Goal: Task Accomplishment & Management: Use online tool/utility

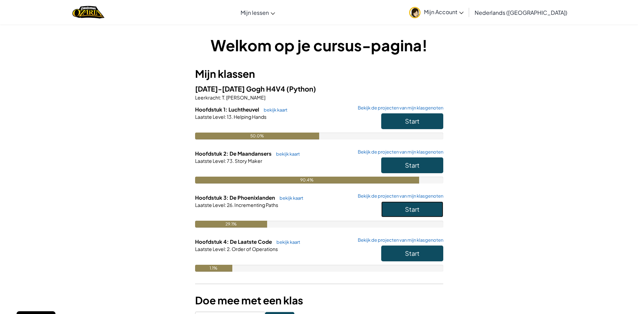
click at [405, 209] on span "Start" at bounding box center [412, 209] width 14 height 8
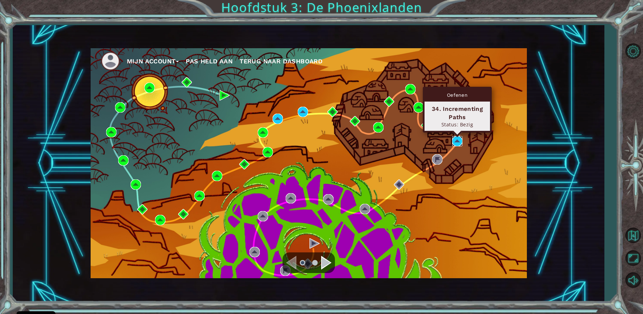
click at [454, 144] on img at bounding box center [457, 141] width 10 height 10
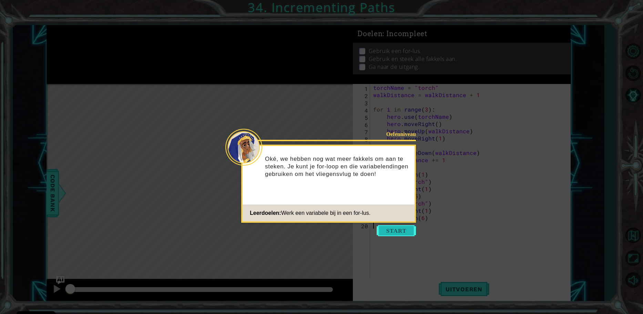
click at [394, 232] on button "Start" at bounding box center [396, 230] width 39 height 11
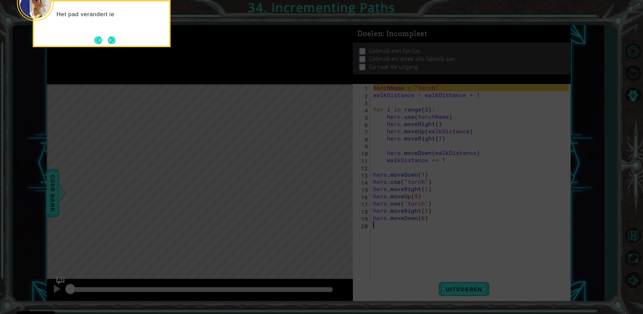
click at [121, 37] on div "Het pad verandert ie" at bounding box center [102, 23] width 138 height 47
click at [464, 281] on icon at bounding box center [321, 47] width 643 height 535
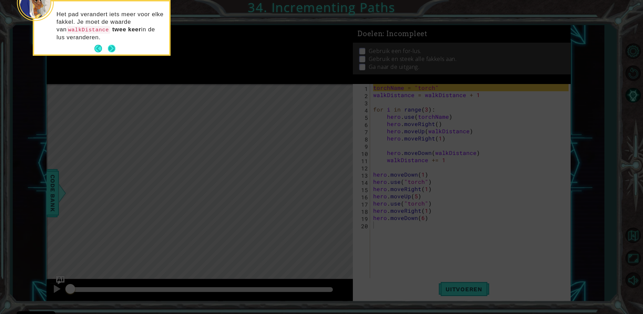
click at [108, 44] on footer at bounding box center [104, 48] width 21 height 10
click at [114, 46] on button "Next" at bounding box center [112, 49] width 8 height 8
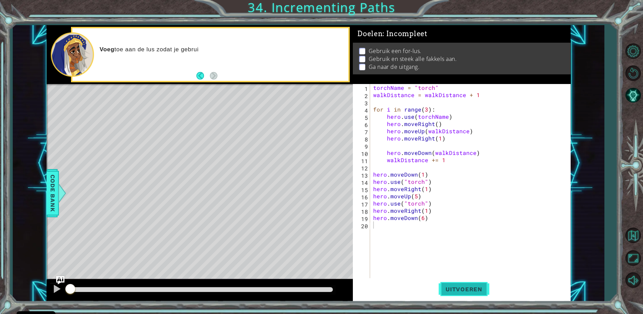
click at [458, 288] on span "Uitvoeren" at bounding box center [464, 289] width 51 height 7
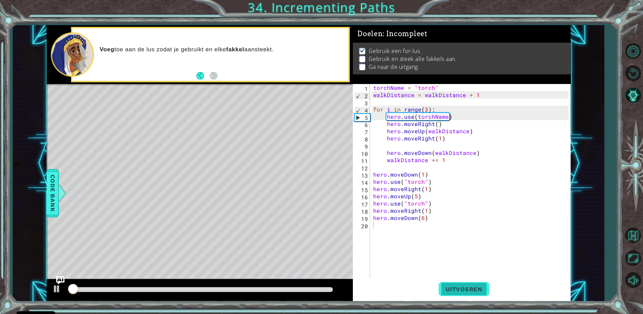
click at [458, 288] on span "Uitvoeren" at bounding box center [464, 289] width 51 height 7
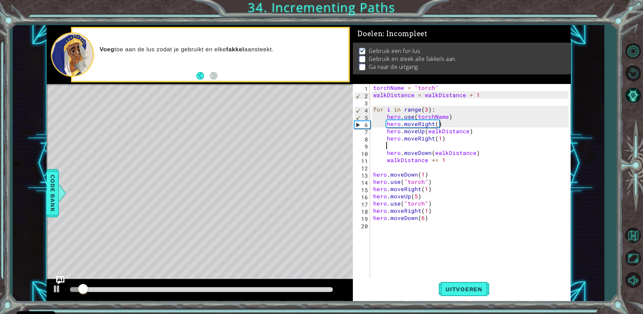
click at [412, 144] on div "torchName = "torch" walkDistance = walkDistance + 1 for i in range ( 3 ) : hero…" at bounding box center [472, 189] width 200 height 210
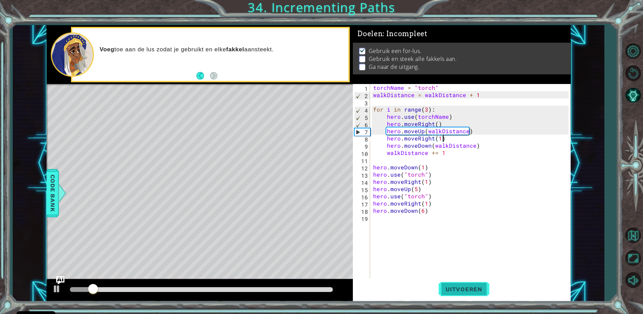
click at [444, 288] on span "Uitvoeren" at bounding box center [464, 289] width 51 height 7
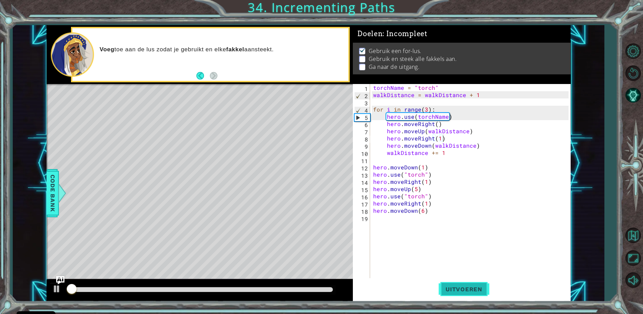
click at [443, 287] on span "Uitvoeren" at bounding box center [464, 289] width 51 height 7
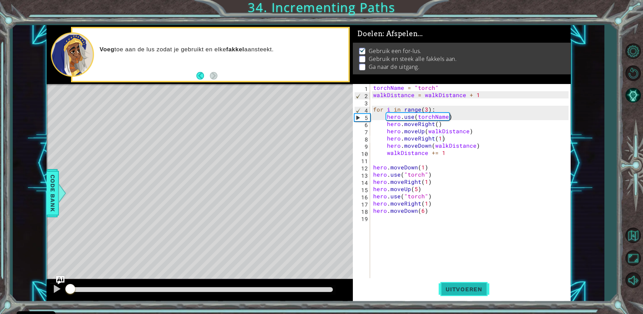
click at [443, 287] on span "Uitvoeren" at bounding box center [464, 289] width 51 height 7
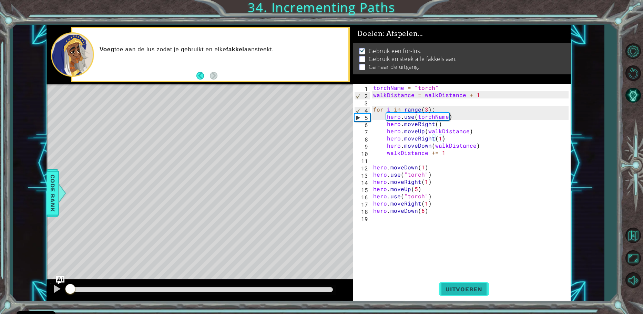
click at [443, 287] on span "Uitvoeren" at bounding box center [464, 289] width 51 height 7
click at [73, 267] on div "methods hero moveUp() moveDown() moveLeft() moveRight() sneakUp() sneakDown() s…" at bounding box center [309, 163] width 524 height 277
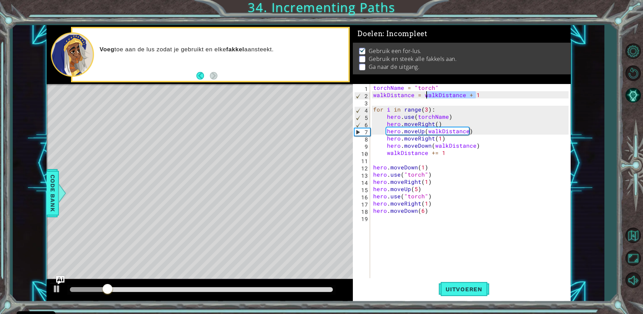
drag, startPoint x: 478, startPoint y: 96, endPoint x: 425, endPoint y: 94, distance: 52.4
click at [425, 94] on div "torchName = "torch" walkDistance = walkDistance + 1 for i in range ( 3 ) : hero…" at bounding box center [472, 189] width 200 height 210
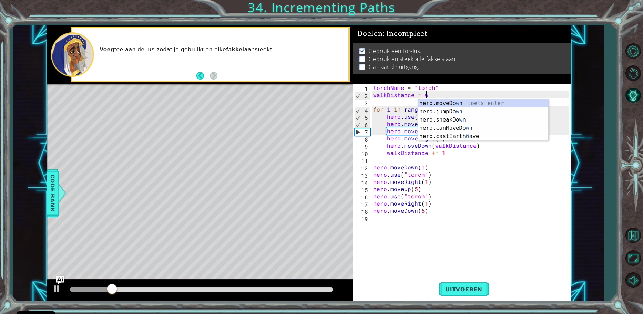
scroll to position [0, 3]
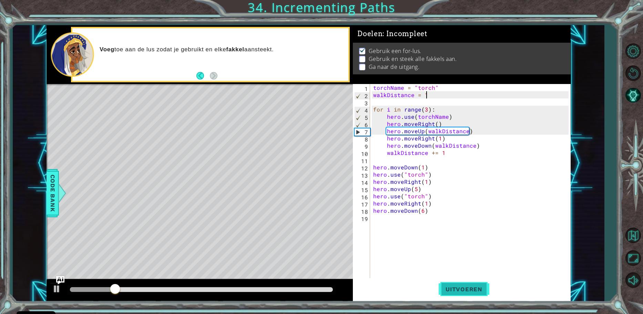
click at [464, 287] on span "Uitvoeren" at bounding box center [464, 289] width 51 height 7
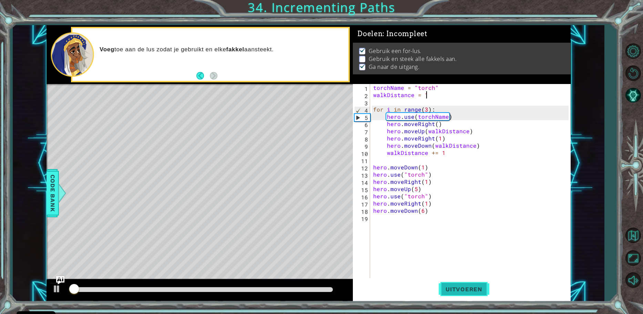
click at [464, 287] on span "Uitvoeren" at bounding box center [464, 289] width 51 height 7
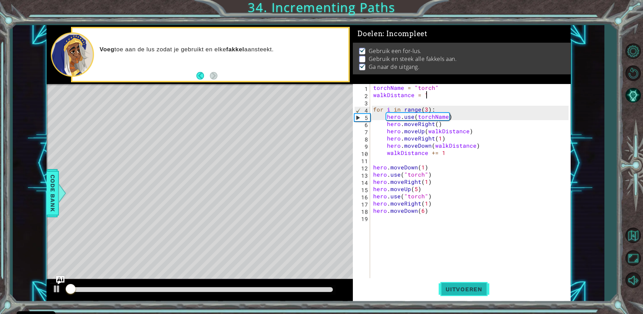
click at [464, 287] on span "Uitvoeren" at bounding box center [464, 289] width 51 height 7
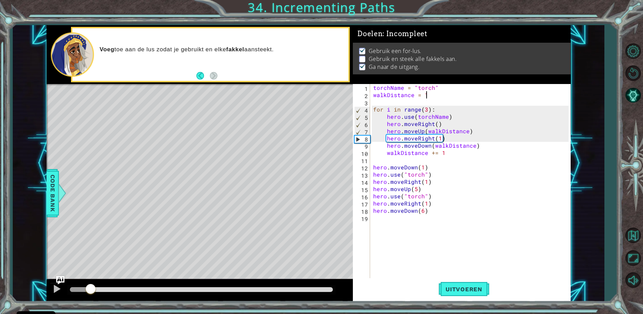
drag, startPoint x: 74, startPoint y: 294, endPoint x: 91, endPoint y: 294, distance: 16.2
click at [91, 294] on div at bounding box center [90, 290] width 12 height 12
click at [483, 131] on div "torchName = "torch" walkDistance = 1 for i in range ( 3 ) : hero . use ( torchN…" at bounding box center [472, 189] width 200 height 210
type textarea "hero.moveUp(walkDistance)"
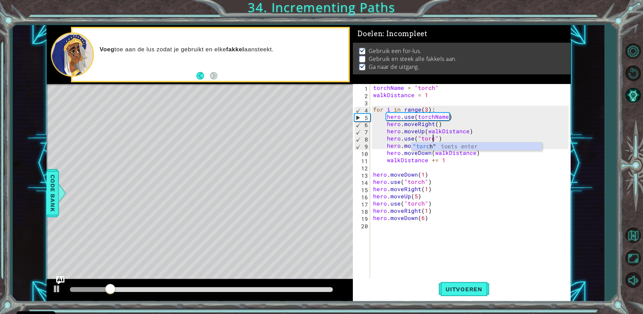
scroll to position [0, 4]
type textarea "hero.use("torch")"
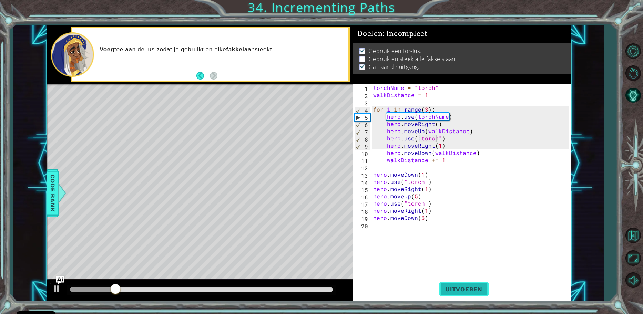
click at [463, 290] on span "Uitvoeren" at bounding box center [464, 289] width 51 height 7
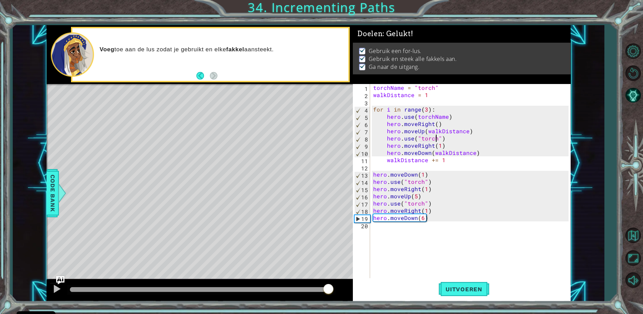
click at [328, 279] on div "methods hero moveUp() moveDown() moveLeft() moveRight() sneakUp() sneakDown() s…" at bounding box center [309, 163] width 524 height 277
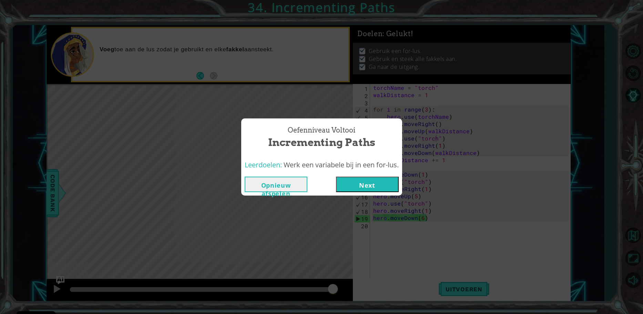
click at [381, 188] on button "Next" at bounding box center [367, 185] width 63 height 16
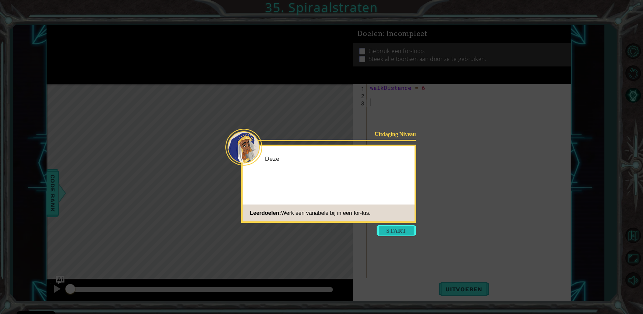
click at [379, 227] on button "Start" at bounding box center [396, 230] width 39 height 11
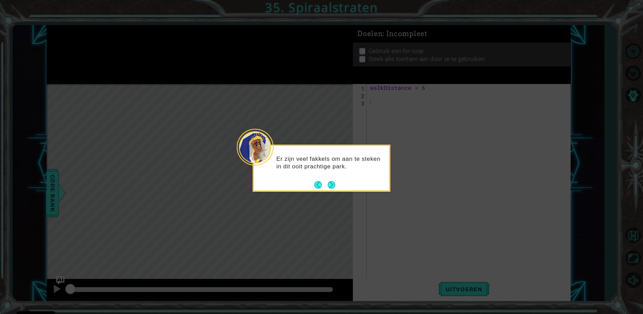
click at [413, 202] on icon at bounding box center [321, 157] width 643 height 314
click at [328, 188] on button "Next" at bounding box center [332, 185] width 8 height 8
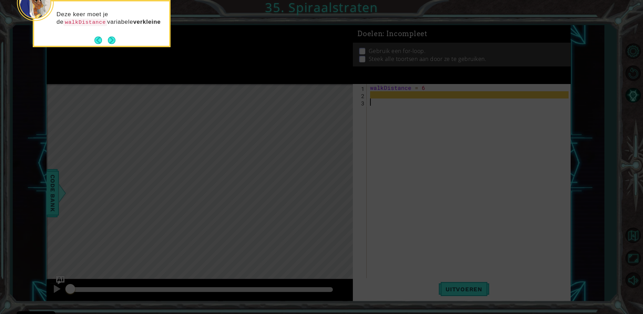
click at [146, 28] on div "Deze keer moet je de walkDistance variabele verkleine" at bounding box center [101, 21] width 135 height 35
click at [119, 44] on div "Deze keer moet je de walkDistance variabele verkleinen ." at bounding box center [102, 23] width 138 height 47
click at [115, 42] on button "Next" at bounding box center [112, 41] width 8 height 8
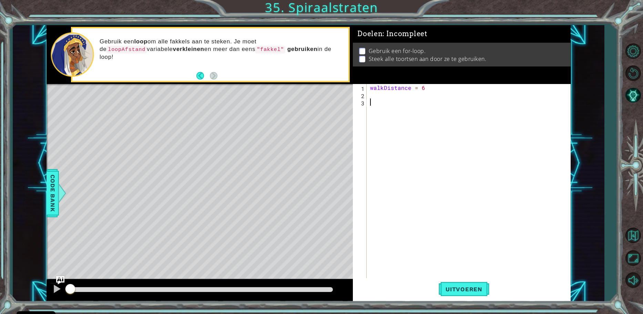
drag, startPoint x: 70, startPoint y: 294, endPoint x: 20, endPoint y: 290, distance: 50.2
click at [20, 290] on div "1 ההההההההההההההההההההההההההההההההההההההההההההההההההההההההההההההההההההההההההההה…" at bounding box center [309, 163] width 592 height 277
type textarea "i"
type textarea "range"
click at [49, 214] on span "Code Bank" at bounding box center [52, 193] width 11 height 42
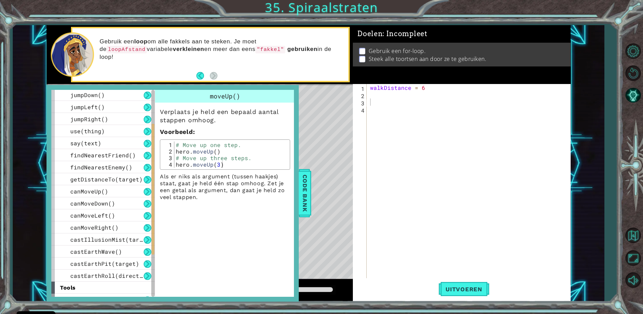
scroll to position [138, 0]
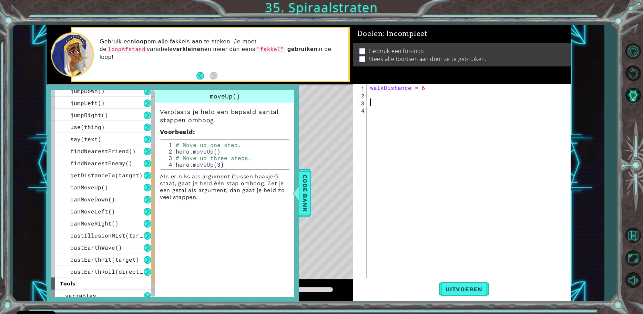
click at [380, 104] on div "walkDistance = 6" at bounding box center [470, 189] width 203 height 210
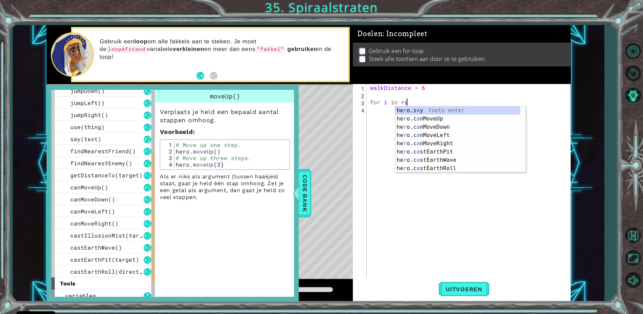
scroll to position [0, 2]
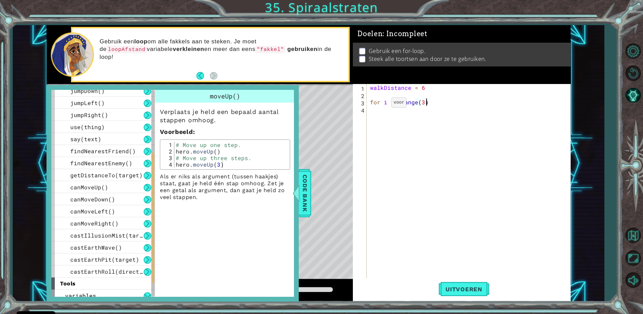
type textarea "for i in range(3):"
click at [396, 130] on div "walkDistance = 6 for i in range ( 3 ) :" at bounding box center [470, 189] width 203 height 210
click at [305, 183] on span "Code Bank" at bounding box center [305, 193] width 11 height 42
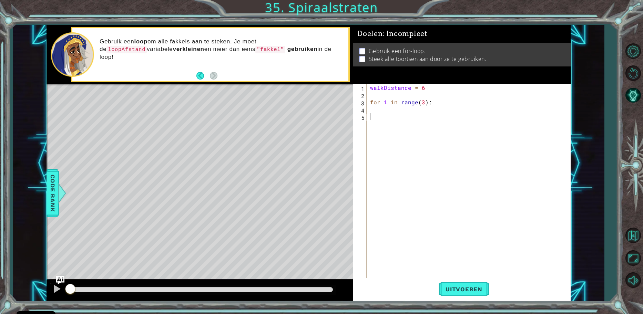
click at [395, 110] on div "walkDistance = 6 for i in range ( 3 ) :" at bounding box center [470, 189] width 203 height 210
drag, startPoint x: 468, startPoint y: 107, endPoint x: 468, endPoint y: 143, distance: 36.5
click at [468, 107] on div "walkDistance = 6 for i in range ( 3 ) : hero . moveRight ( 6 )" at bounding box center [470, 189] width 203 height 210
click at [470, 299] on button "Uitvoeren" at bounding box center [464, 290] width 51 height 22
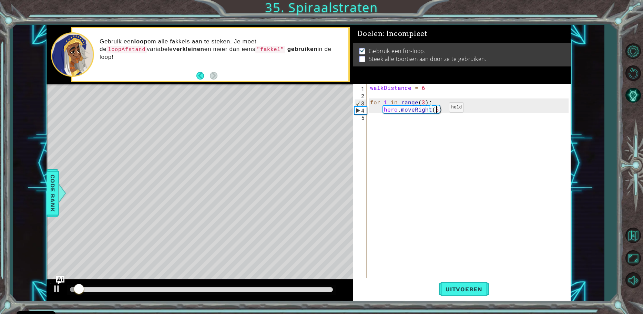
click at [438, 109] on div "walkDistance = 6 for i in range ( 3 ) : hero . moveRight ( 6 )" at bounding box center [470, 189] width 203 height 210
type textarea "hero.moveRight(walkdistance)"
click at [498, 109] on div "walkDistance = 6 for i in range ( 3 ) : hero . moveRight ( walkdistance )" at bounding box center [470, 189] width 203 height 210
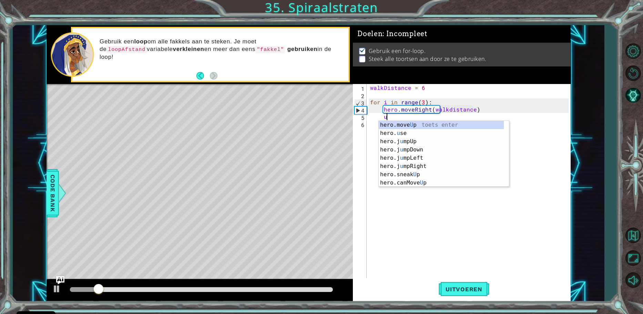
scroll to position [0, 1]
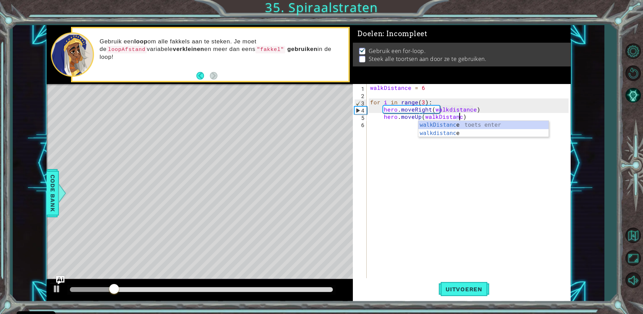
type textarea "hero.moveUp(walkDistance)"
click at [430, 216] on div "walkDistance = 6 for i in range ( 3 ) : hero . moveRight ( walkdistance ) hero …" at bounding box center [470, 189] width 203 height 210
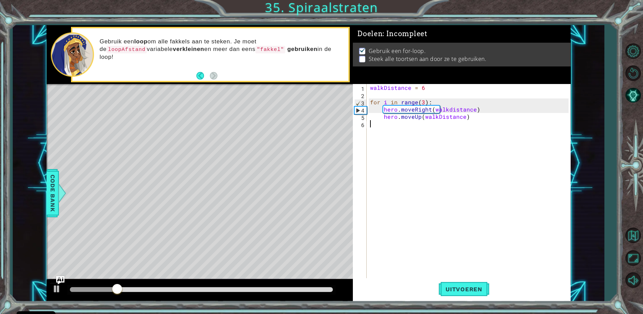
scroll to position [0, 0]
click at [462, 296] on button "Uitvoeren" at bounding box center [464, 290] width 51 height 22
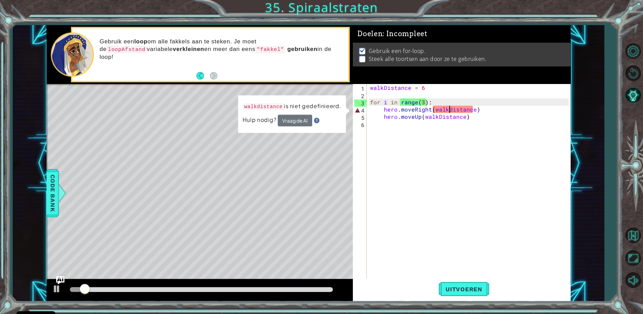
click at [450, 109] on div "walkDistance = 6 for i in range ( 3 ) : hero . moveRight ( walkdistance ) hero …" at bounding box center [470, 189] width 203 height 210
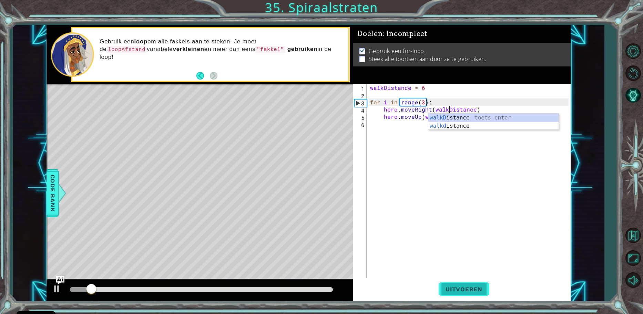
scroll to position [0, 5]
click at [461, 284] on button "Uitvoeren" at bounding box center [464, 290] width 51 height 22
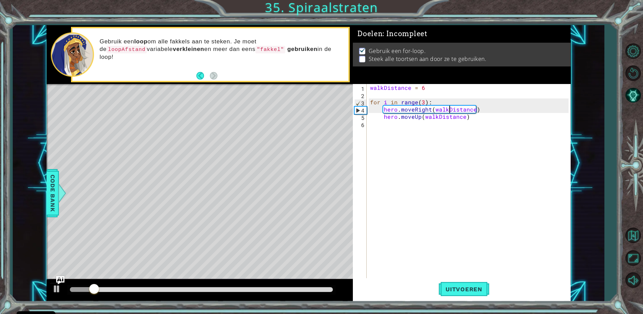
click at [488, 118] on div "walkDistance = 6 for i in range ( 3 ) : hero . moveRight ( walkDistance ) hero …" at bounding box center [470, 189] width 203 height 210
type textarea "hero.moveUp(walkDistance)"
click at [500, 118] on div "walkDistance = 6 for i in range ( 3 ) : hero . moveRight ( walkDistance ) hero …" at bounding box center [470, 189] width 203 height 210
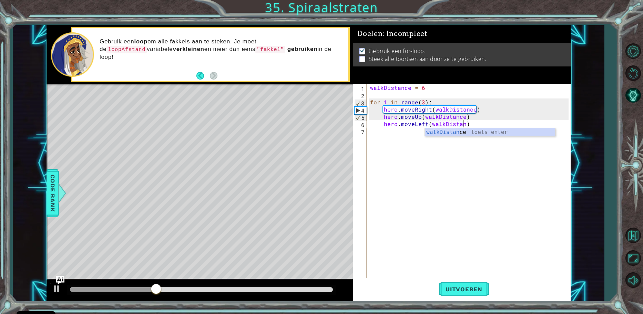
scroll to position [0, 6]
type textarea "hero.moveLeft(walkDistance)"
click at [489, 121] on div "walkDistance = 6 for i in range ( 3 ) : hero . moveRight ( walkDistance ) hero …" at bounding box center [470, 189] width 203 height 210
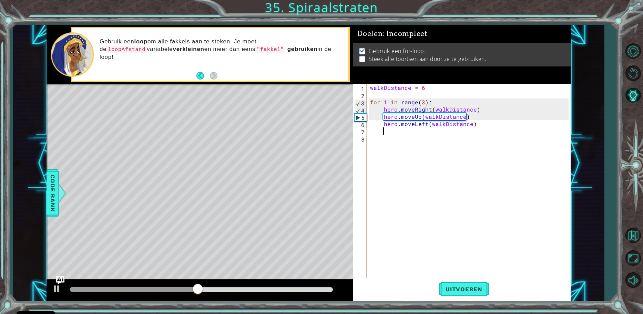
type textarea "u"
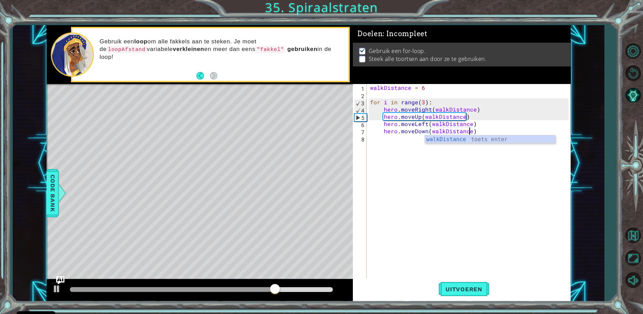
click at [475, 127] on div "walkDistance = 6 for i in range ( 3 ) : hero . moveRight ( walkDistance ) hero …" at bounding box center [470, 189] width 203 height 210
type textarea "hero.moveDown(walkDistance)"
type textarea "hero.use("torch")"
click at [454, 139] on div "walkDistance = 6 for i in range ( 3 ) : hero . moveRight ( walkDistance ) hero …" at bounding box center [470, 189] width 203 height 210
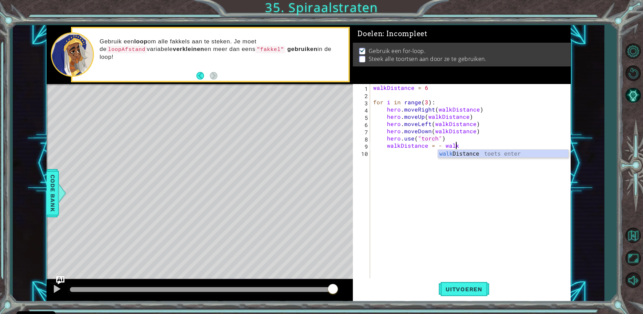
scroll to position [0, 5]
type textarea "walkDistance = - walkDistance"
click at [460, 291] on span "Uitvoeren" at bounding box center [464, 289] width 51 height 7
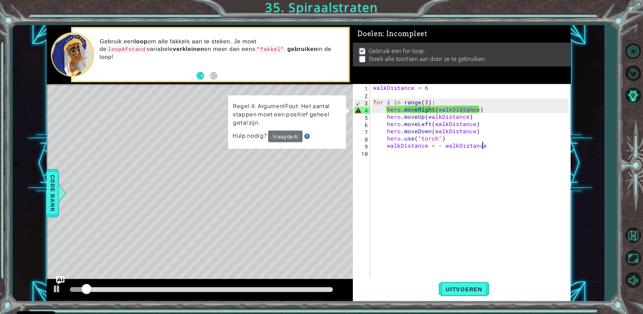
click at [403, 191] on div "walkDistance = 6 for i in range ( 3 ) : hero . moveRight ( walkDistance ) hero …" at bounding box center [472, 189] width 200 height 210
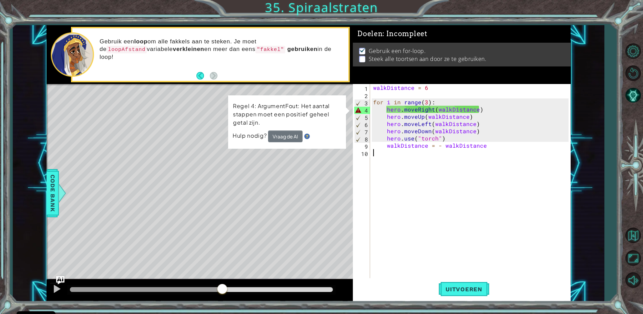
drag, startPoint x: 99, startPoint y: 289, endPoint x: 223, endPoint y: 281, distance: 124.4
click at [223, 281] on div at bounding box center [200, 291] width 307 height 22
drag, startPoint x: 492, startPoint y: 144, endPoint x: 389, endPoint y: 144, distance: 103.1
click at [389, 144] on div "walkDistance = 6 for i in range ( 3 ) : hero . moveRight ( walkDistance ) hero …" at bounding box center [472, 189] width 200 height 210
type textarea "w"
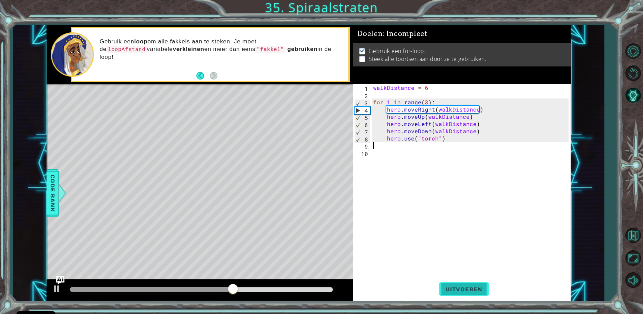
click at [472, 288] on span "Uitvoeren" at bounding box center [464, 289] width 51 height 7
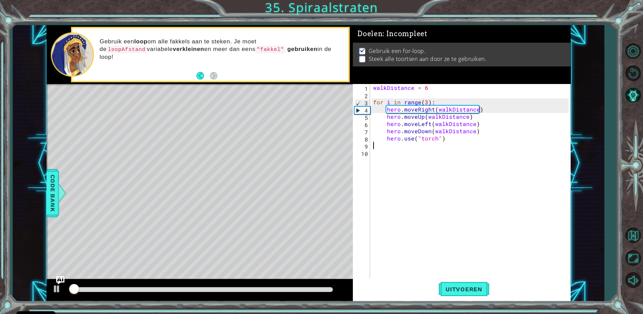
click at [453, 142] on div "walkDistance = 6 for i in range ( 3 ) : hero . moveRight ( walkDistance ) hero …" at bounding box center [472, 189] width 200 height 210
click at [454, 140] on div "walkDistance = 6 for i in range ( 3 ) : hero . moveRight ( walkDistance ) hero …" at bounding box center [472, 189] width 200 height 210
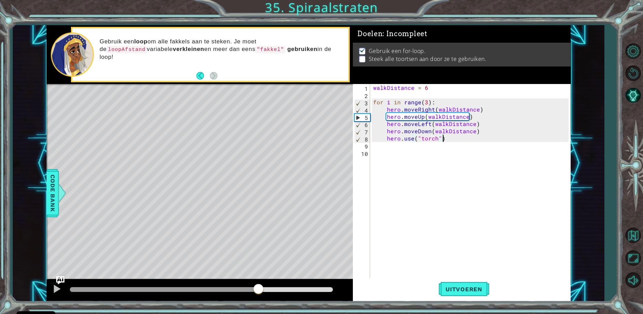
click at [259, 264] on div "methods hero moveUp() moveDown() moveLeft() moveRight() sneakUp() sneakDown() s…" at bounding box center [309, 163] width 524 height 277
click at [472, 118] on div "walkDistance = 6 for i in range ( 3 ) : hero . moveRight ( walkDistance ) hero …" at bounding box center [472, 189] width 200 height 210
type textarea "hero.moveUp(walkDistance)"
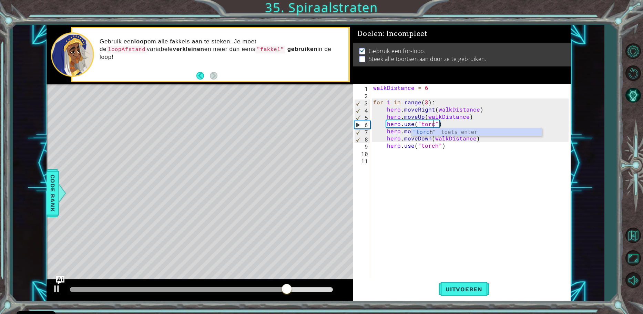
scroll to position [0, 4]
type textarea "hero.use("torch")"
click at [439, 160] on div "walkDistance = 6 for i in range ( 3 ) : hero . moveRight ( walkDistance ) hero …" at bounding box center [472, 189] width 200 height 210
click at [485, 133] on div "walkDistance = 6 for i in range ( 3 ) : hero . moveRight ( walkDistance ) hero …" at bounding box center [472, 189] width 200 height 210
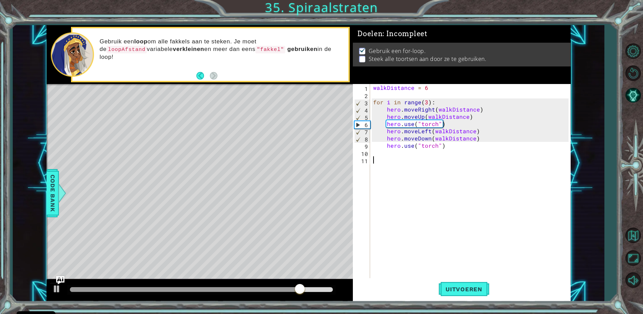
type textarea "hero.moveLeft(walkDistance)"
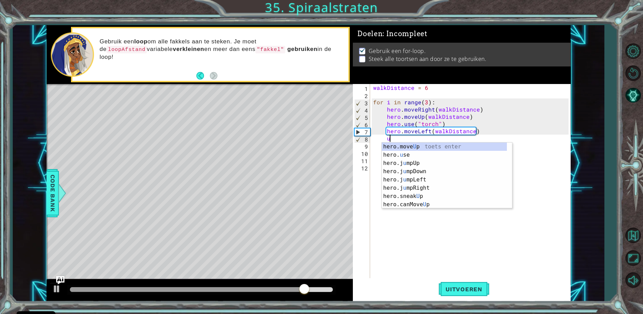
scroll to position [0, 1]
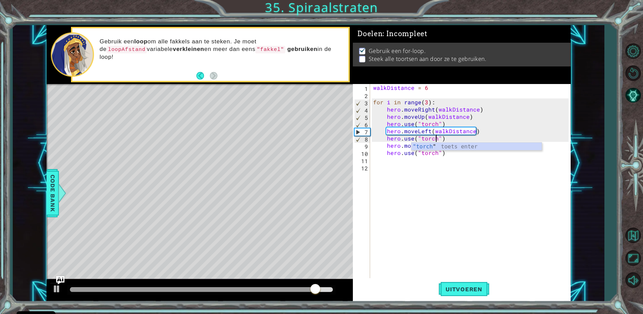
click at [474, 104] on div "walkDistance = 6 for i in range ( 3 ) : hero . moveRight ( walkDistance ) hero …" at bounding box center [472, 189] width 200 height 210
click at [480, 146] on div "walkDistance = 6 for i in range ( 3 ) : hero . moveRight ( walkDistance ) hero …" at bounding box center [472, 189] width 200 height 210
type textarea "hero.moveDown(walkDistance)"
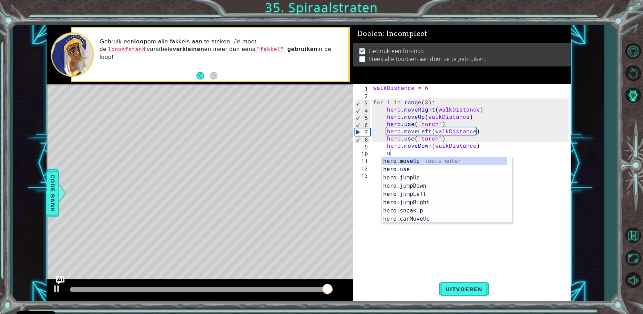
type textarea "use"
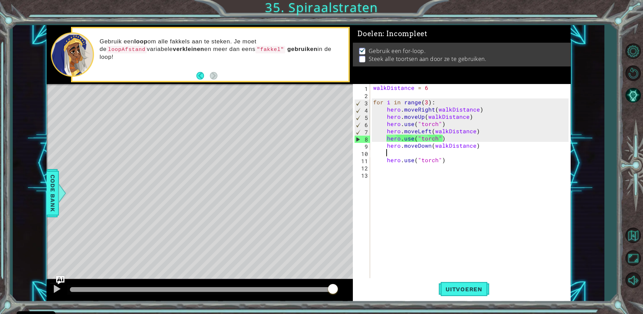
scroll to position [0, 0]
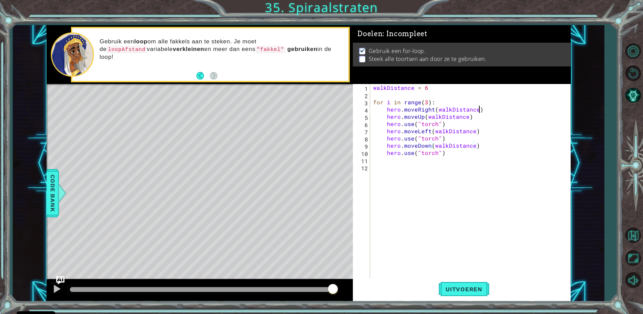
click at [479, 109] on div "walkDistance = 6 for i in range ( 3 ) : hero . moveRight ( walkDistance ) hero …" at bounding box center [472, 189] width 200 height 210
type textarea "hero.moveRight(walkDistance)"
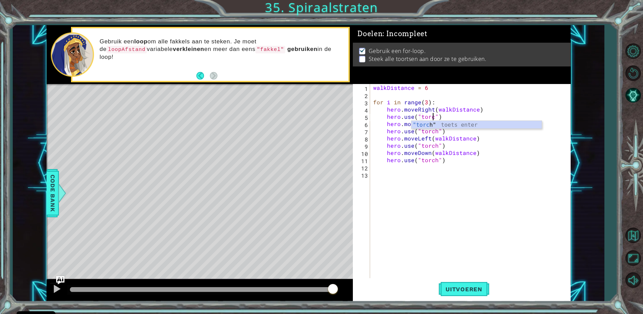
scroll to position [0, 4]
click at [425, 102] on div "walkDistance = 6 for i in range ( 3 ) : hero . moveRight ( walkDistance ) hero …" at bounding box center [472, 189] width 200 height 210
click at [463, 293] on span "Uitvoeren" at bounding box center [464, 289] width 51 height 7
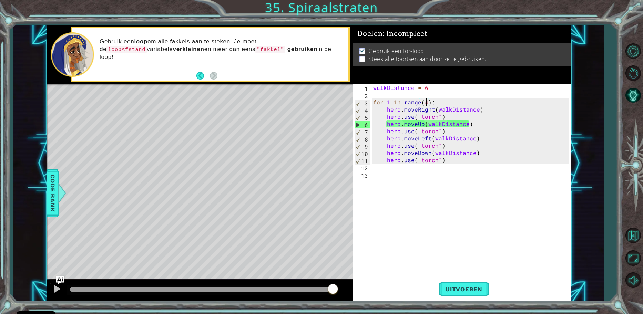
drag, startPoint x: 73, startPoint y: 292, endPoint x: 360, endPoint y: 284, distance: 286.3
click at [360, 284] on div "1 ההההההההההההההההההההההההההההההההההההההההההההההההההההההההההההההההההההההההההההה…" at bounding box center [309, 163] width 524 height 277
drag, startPoint x: 226, startPoint y: 290, endPoint x: 332, endPoint y: 285, distance: 106.3
click at [332, 288] on div at bounding box center [201, 290] width 263 height 5
drag, startPoint x: 91, startPoint y: 287, endPoint x: 364, endPoint y: 241, distance: 277.2
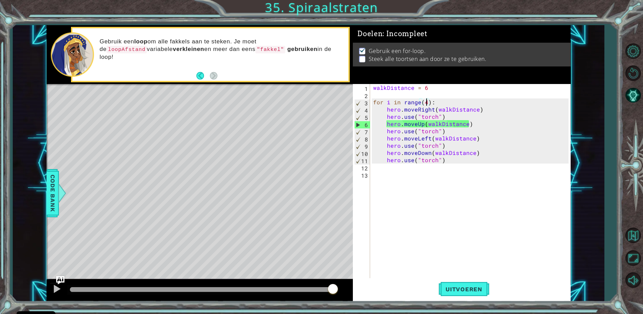
click at [364, 241] on div "1 ההההההההההההההההההההההההההההההההההההההההההההההההההההההההההההההההההההההההההההה…" at bounding box center [309, 163] width 524 height 277
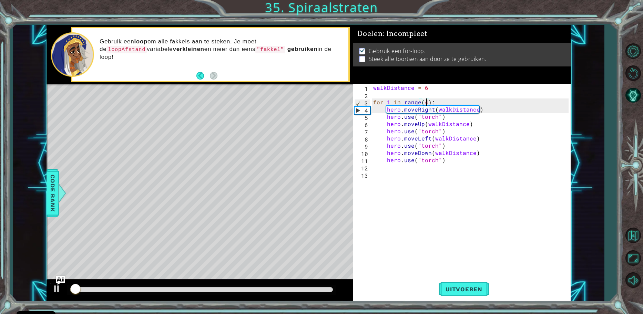
click at [58, 281] on img "Ask AI" at bounding box center [60, 280] width 9 height 9
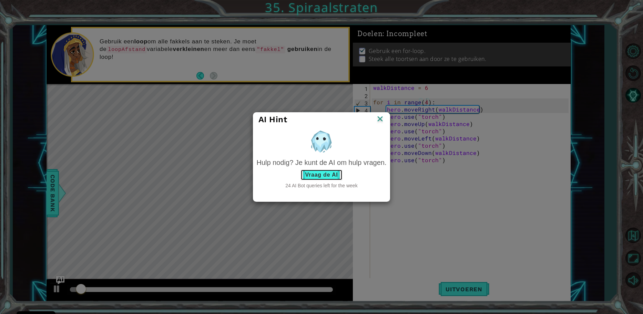
click at [317, 172] on button "Vraag de AI" at bounding box center [322, 175] width 42 height 11
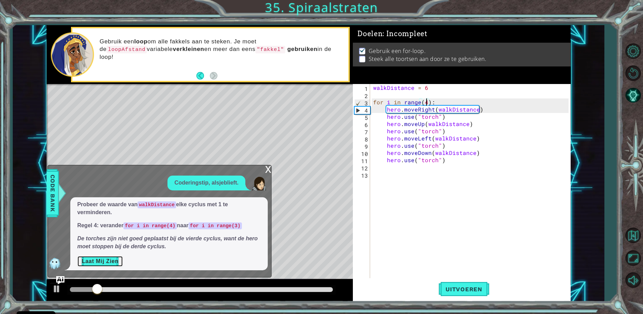
click at [104, 264] on button "Laat Mij Zien" at bounding box center [100, 261] width 46 height 11
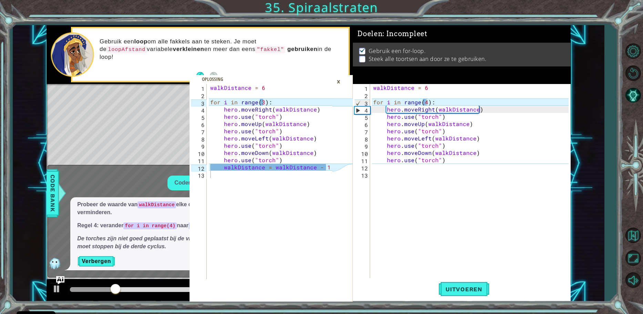
type textarea "hero.use("torch")"
click at [480, 162] on div "walkDistance = 6 for i in range ( 4 ) : hero . moveRight ( walkDistance ) hero …" at bounding box center [472, 189] width 200 height 210
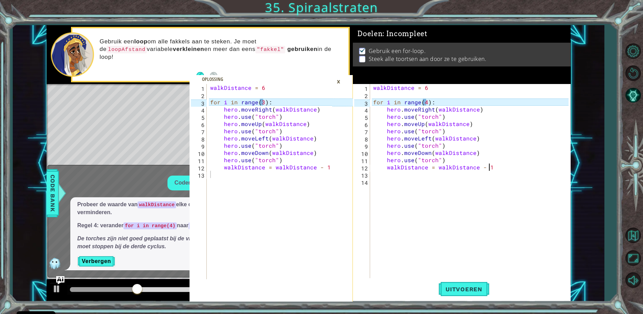
scroll to position [0, 7]
click at [470, 287] on span "Uitvoeren" at bounding box center [464, 289] width 51 height 7
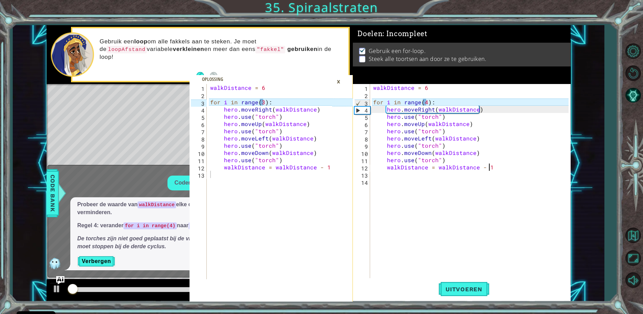
click at [341, 77] on div "×" at bounding box center [338, 82] width 11 height 12
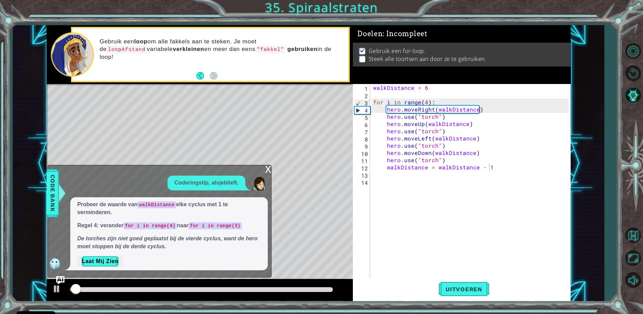
type textarea "hero.use("torch")"
drag, startPoint x: 447, startPoint y: 160, endPoint x: 388, endPoint y: 162, distance: 59.7
click at [388, 162] on div "walkDistance = 6 for i in range ( 4 ) : hero . moveRight ( walkDistance ) hero …" at bounding box center [472, 189] width 200 height 210
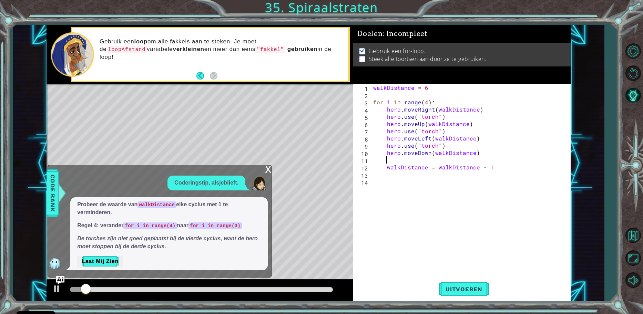
type textarea "hero.use("torch")"
drag, startPoint x: 444, startPoint y: 148, endPoint x: 386, endPoint y: 149, distance: 57.9
click at [386, 149] on div "walkDistance = 6 for i in range ( 4 ) : hero . moveRight ( walkDistance ) hero …" at bounding box center [472, 189] width 200 height 210
drag, startPoint x: 443, startPoint y: 130, endPoint x: 388, endPoint y: 132, distance: 55.2
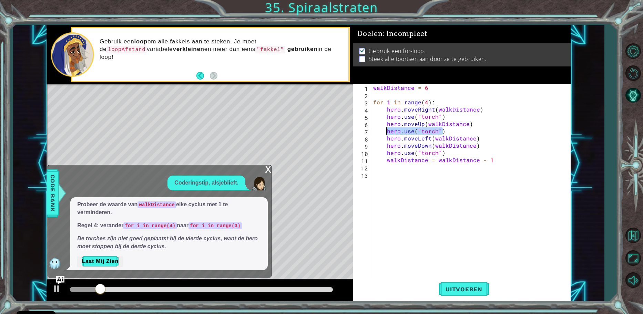
click at [388, 132] on div "walkDistance = 6 for i in range ( 4 ) : hero . moveRight ( walkDistance ) hero …" at bounding box center [472, 189] width 200 height 210
type textarea "hero.use("torch")"
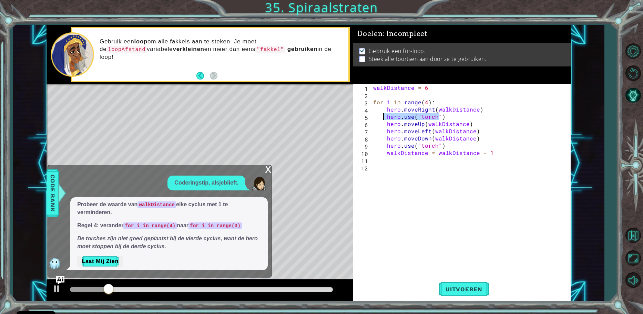
drag, startPoint x: 439, startPoint y: 117, endPoint x: 383, endPoint y: 119, distance: 56.2
click at [383, 119] on div "walkDistance = 6 for i in range ( 4 ) : hero . moveRight ( walkDistance ) hero …" at bounding box center [472, 189] width 200 height 210
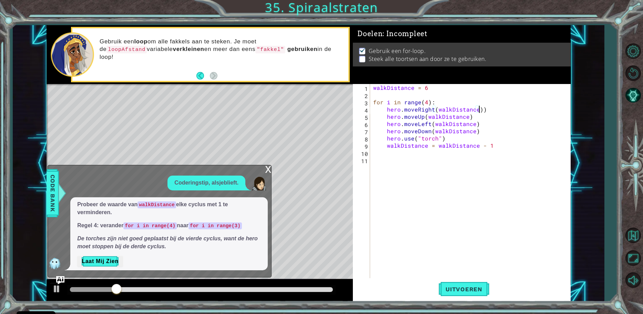
click at [489, 112] on div "walkDistance = 6 for i in range ( 4 ) : hero . moveRight ( walkDistance )) hero…" at bounding box center [472, 189] width 200 height 210
type textarea "hero.moveRight(walkDistance)"
click at [462, 293] on button "Uitvoeren" at bounding box center [464, 290] width 51 height 22
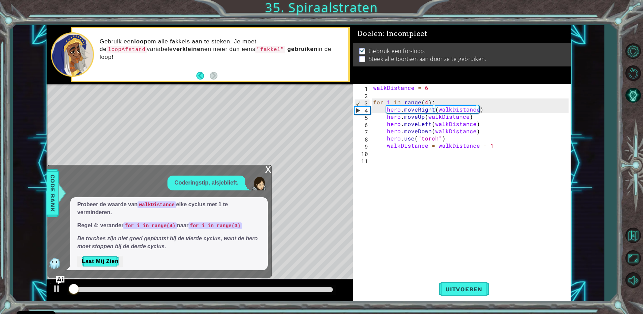
click at [268, 171] on div "x" at bounding box center [268, 168] width 6 height 7
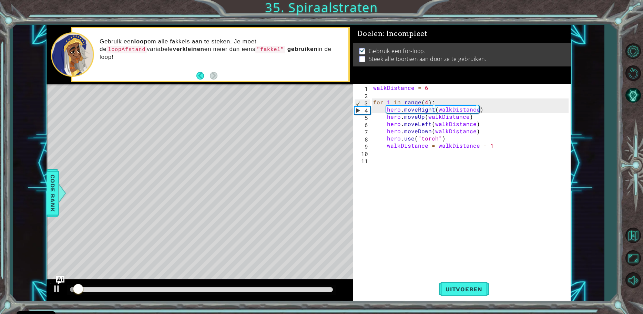
drag, startPoint x: 90, startPoint y: 286, endPoint x: 86, endPoint y: 291, distance: 5.9
click at [87, 290] on div at bounding box center [201, 290] width 269 height 10
click at [252, 273] on div "methods hero moveUp() moveDown() moveLeft() moveRight() sneakUp() sneakDown() s…" at bounding box center [309, 163] width 524 height 277
click at [494, 107] on div "walkDistance = 6 for i in range ( 4 ) : hero . moveRight ( walkDistance ) hero …" at bounding box center [472, 189] width 200 height 210
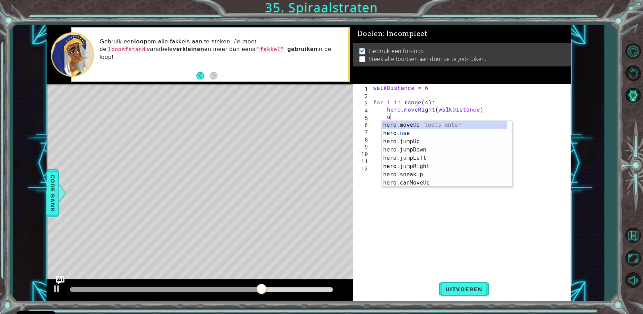
scroll to position [0, 1]
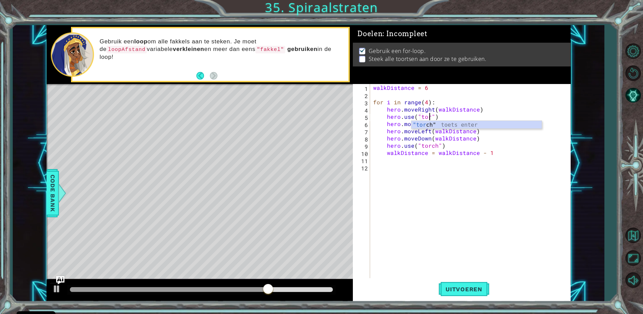
type textarea "hero.use("torch")"
click at [420, 252] on div "walkDistance = 6 for i in range ( 4 ) : hero . moveRight ( walkDistance ) hero …" at bounding box center [472, 189] width 200 height 210
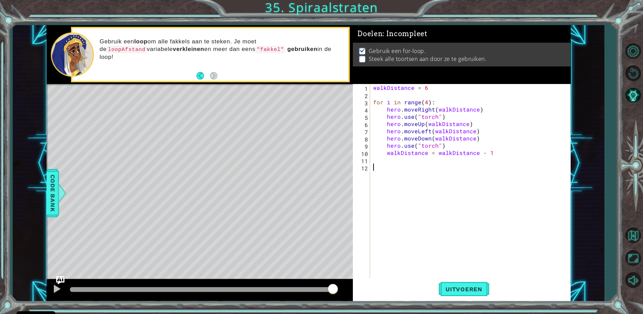
drag, startPoint x: 284, startPoint y: 289, endPoint x: 336, endPoint y: 290, distance: 51.4
click at [333, 290] on div at bounding box center [201, 290] width 263 height 5
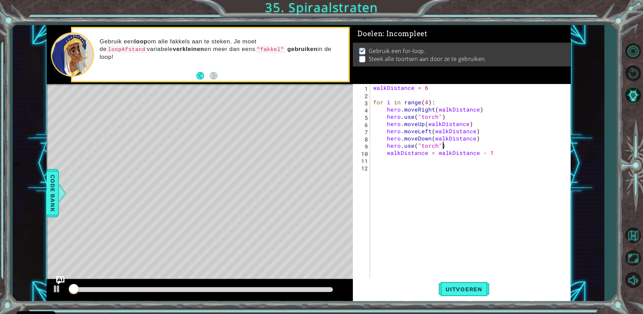
click at [459, 143] on div "walkDistance = 6 for i in range ( 4 ) : hero . moveRight ( walkDistance ) hero …" at bounding box center [472, 189] width 200 height 210
click at [501, 155] on div "walkDistance = 6 for i in range ( 4 ) : hero . moveRight ( walkDistance ) hero …" at bounding box center [472, 189] width 200 height 210
type textarea "walkDistance = walkDistance - 1"
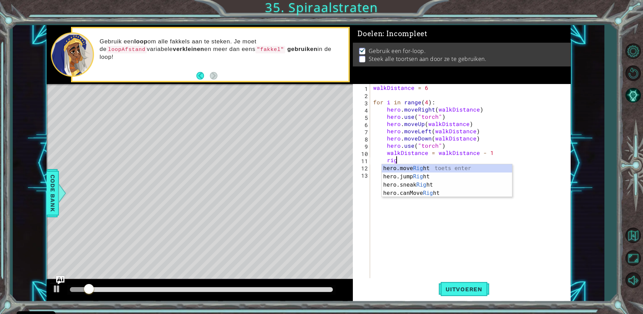
scroll to position [0, 1]
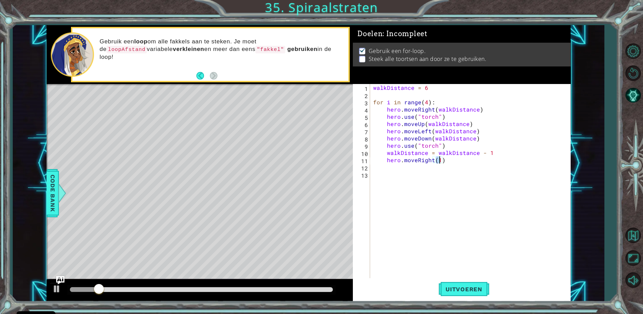
type textarea "hero.moveRight(2)"
click at [458, 161] on div "walkDistance = 6 for i in range ( 4 ) : hero . moveRight ( walkDistance ) hero …" at bounding box center [472, 189] width 200 height 210
click at [384, 159] on div "walkDistance = 6 for i in range ( 4 ) : hero . moveRight ( walkDistance ) hero …" at bounding box center [472, 189] width 200 height 210
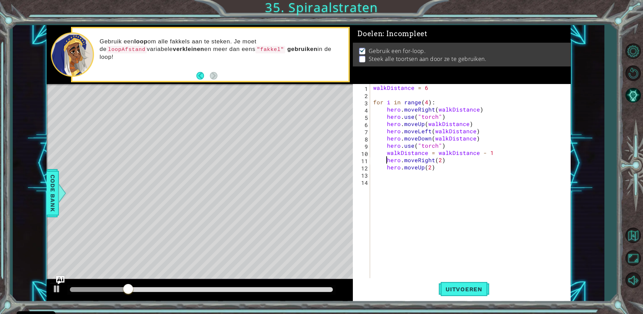
click at [375, 165] on div "walkDistance = 6 for i in range ( 4 ) : hero . moveRight ( walkDistance ) hero …" at bounding box center [472, 189] width 200 height 210
click at [381, 162] on div "walkDistance = 6 for i in range ( 4 ) : hero . moveRight ( walkDistance ) hero …" at bounding box center [472, 189] width 200 height 210
type textarea "hero.moveRight(2) hero.moveUp(2)"
click at [449, 164] on div "walkDistance = 6 for i in range ( 4 ) : hero . moveRight ( walkDistance ) hero …" at bounding box center [472, 189] width 200 height 210
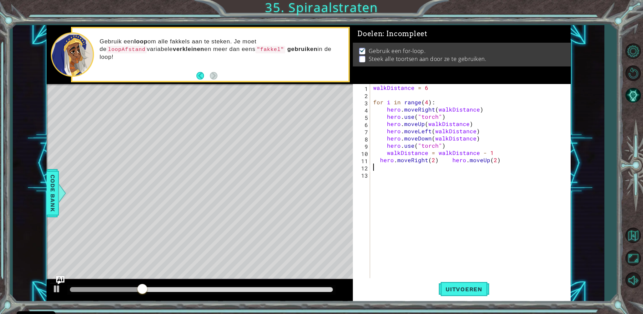
click at [445, 161] on div "walkDistance = 6 for i in range ( 4 ) : hero . moveRight ( walkDistance ) hero …" at bounding box center [472, 189] width 200 height 210
click at [374, 160] on div "walkDistance = 6 for i in range ( 4 ) : hero . moveRight ( walkDistance ) hero …" at bounding box center [472, 189] width 200 height 210
click at [380, 169] on div "walkDistance = 6 for i in range ( 4 ) : hero . moveRight ( walkDistance ) hero …" at bounding box center [472, 189] width 200 height 210
type textarea "hero.moveUp(2)"
click at [421, 173] on div "walkDistance = 6 for i in range ( 4 ) : hero . moveRight ( walkDistance ) hero …" at bounding box center [472, 189] width 200 height 210
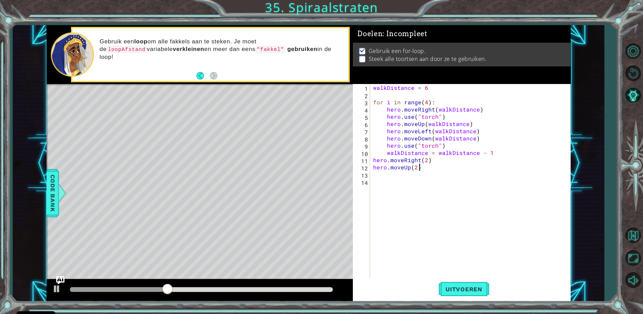
click at [424, 168] on div "walkDistance = 6 for i in range ( 4 ) : hero . moveRight ( walkDistance ) hero …" at bounding box center [472, 189] width 200 height 210
type textarea "hero.moveUp(2)"
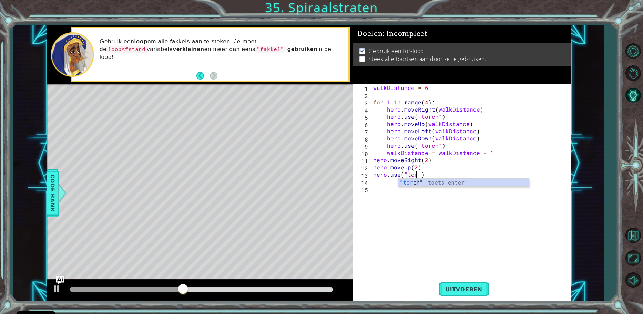
scroll to position [0, 3]
click at [456, 168] on div "walkDistance = 6 for i in range ( 4 ) : hero . moveRight ( walkDistance ) hero …" at bounding box center [472, 189] width 200 height 210
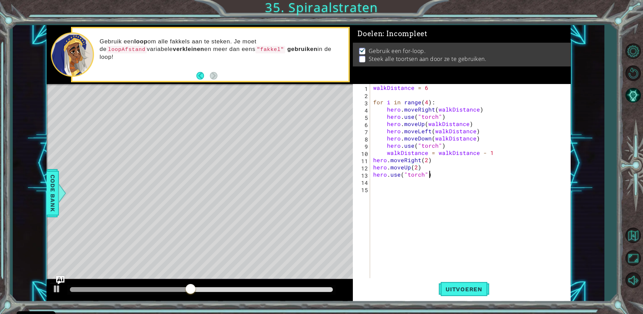
click at [446, 173] on div "walkDistance = 6 for i in range ( 4 ) : hero . moveRight ( walkDistance ) hero …" at bounding box center [472, 189] width 200 height 210
type textarea "hero.use("torch")"
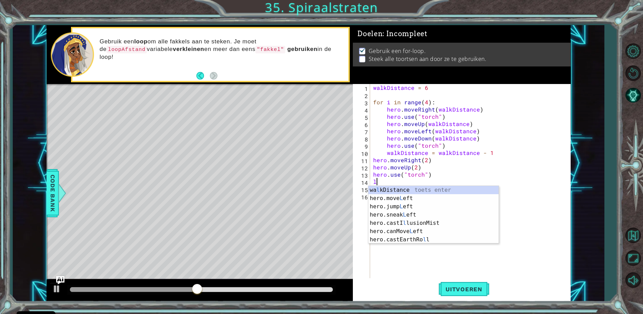
scroll to position [0, 0]
type textarea "hero.moveLeft(1)"
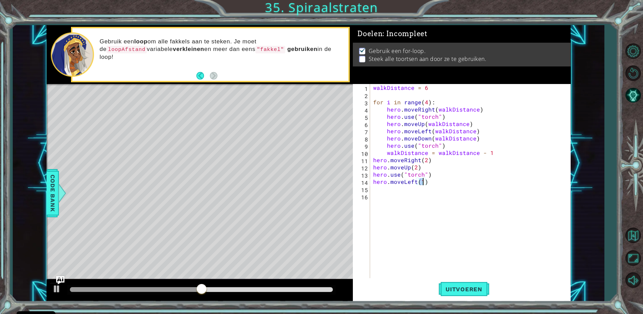
click at [438, 186] on div "walkDistance = 6 for i in range ( 4 ) : hero . moveRight ( walkDistance ) hero …" at bounding box center [472, 189] width 200 height 210
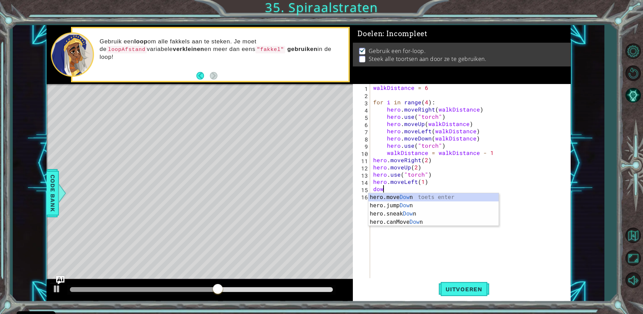
type textarea "hero.moveDown(1)"
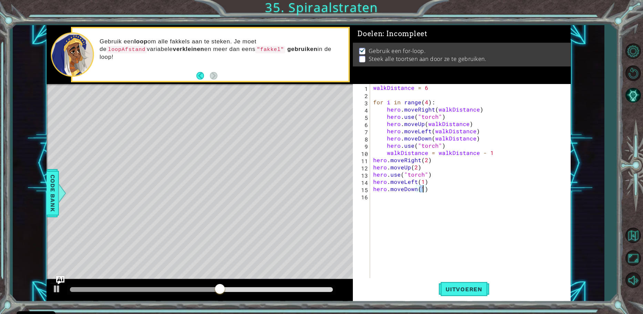
click at [439, 195] on div "walkDistance = 6 for i in range ( 4 ) : hero . moveRight ( walkDistance ) hero …" at bounding box center [472, 189] width 200 height 210
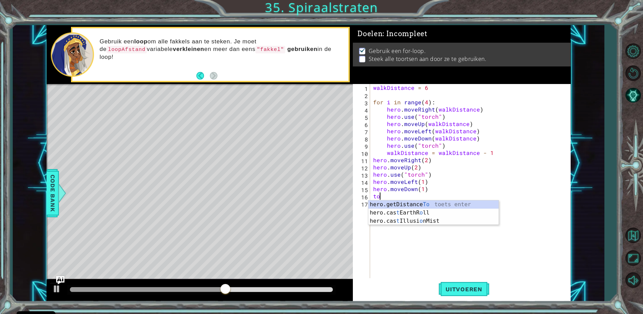
type textarea "tor"
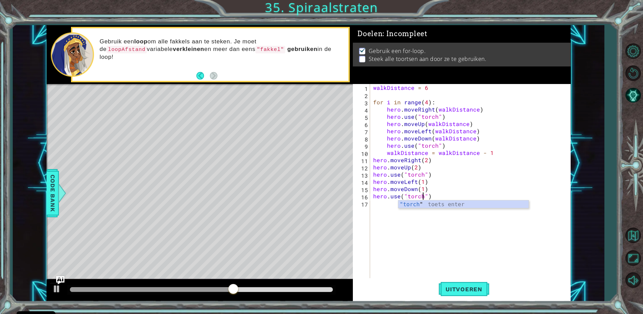
scroll to position [0, 3]
click at [448, 290] on span "Uitvoeren" at bounding box center [464, 289] width 51 height 7
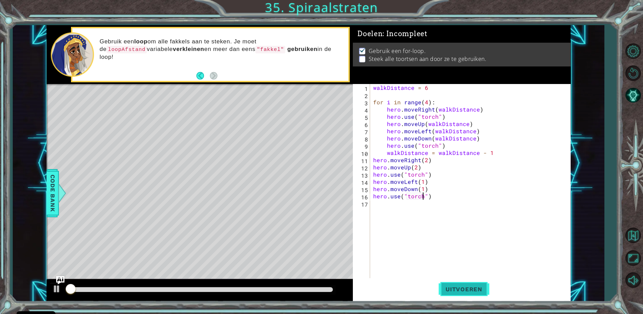
click at [458, 295] on button "Uitvoeren" at bounding box center [464, 290] width 51 height 22
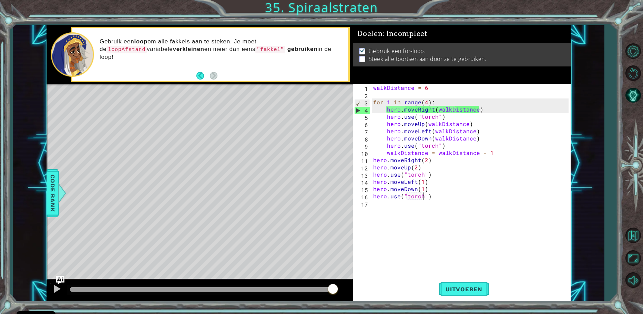
drag, startPoint x: 84, startPoint y: 289, endPoint x: 359, endPoint y: 288, distance: 274.8
click at [307, 288] on div at bounding box center [201, 290] width 263 height 5
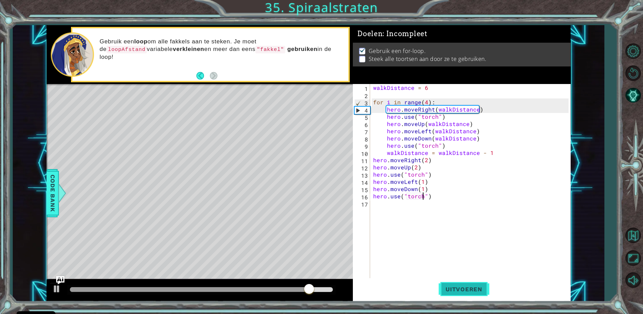
click at [455, 283] on button "Uitvoeren" at bounding box center [464, 290] width 51 height 22
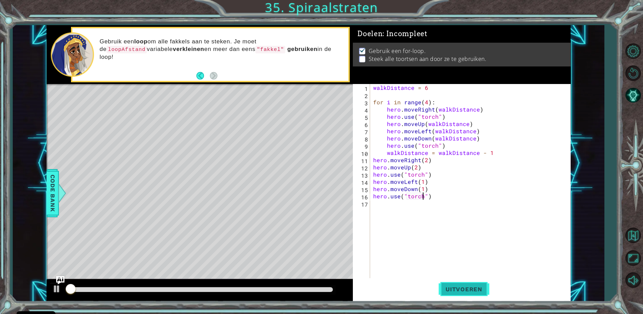
click at [455, 285] on button "Uitvoeren" at bounding box center [464, 290] width 51 height 22
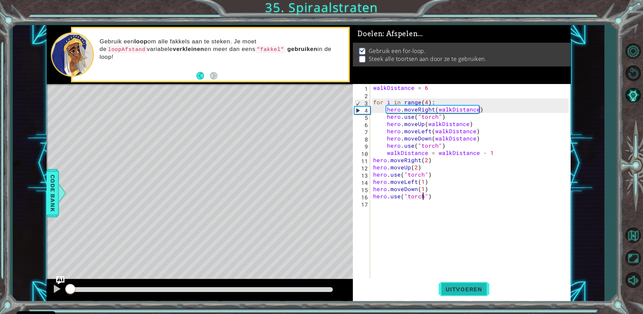
click at [453, 286] on span "Uitvoeren" at bounding box center [464, 289] width 51 height 7
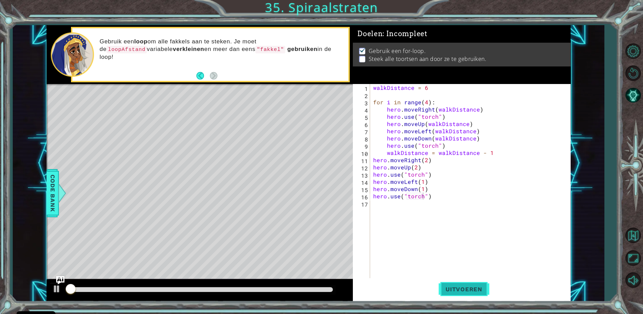
click at [452, 285] on button "Uitvoeren" at bounding box center [464, 290] width 51 height 22
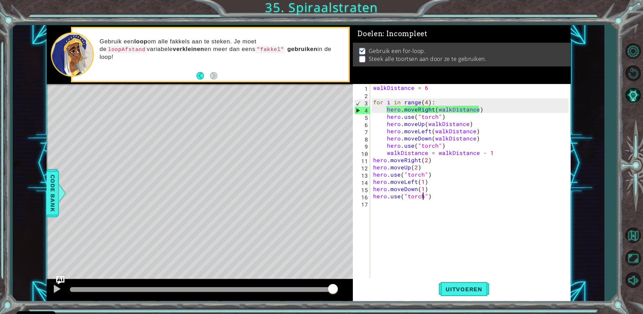
drag, startPoint x: 82, startPoint y: 293, endPoint x: 386, endPoint y: 281, distance: 304.7
click at [386, 281] on div "1 2 3 4 5 6 7 8 9 10 11 12 13 walkDistance = 6 for i in range ( 3 ) : hero . mo…" at bounding box center [309, 163] width 524 height 277
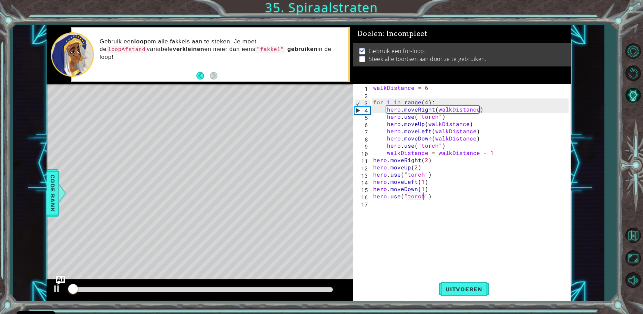
click at [59, 280] on img "Ask AI" at bounding box center [60, 280] width 9 height 9
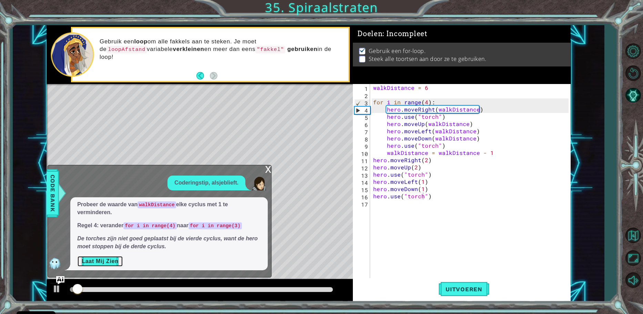
click at [98, 262] on button "Laat Mij Zien" at bounding box center [100, 261] width 46 height 11
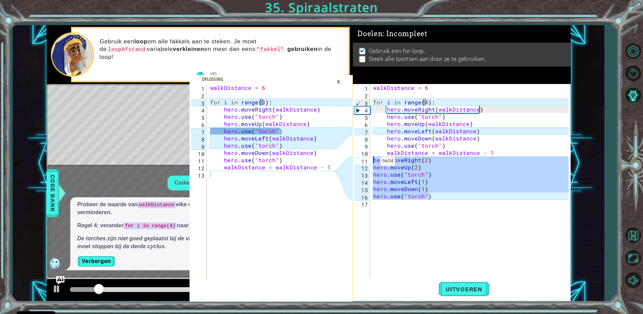
drag, startPoint x: 432, startPoint y: 199, endPoint x: 371, endPoint y: 160, distance: 73.0
click at [371, 160] on div "hero.use("torch") 1 2 3 4 5 6 7 8 9 10 11 12 13 14 15 16 17 walkDistance = 6 fo…" at bounding box center [461, 181] width 216 height 195
type textarea "hero.moveRight(2) hero.moveUp(2)"
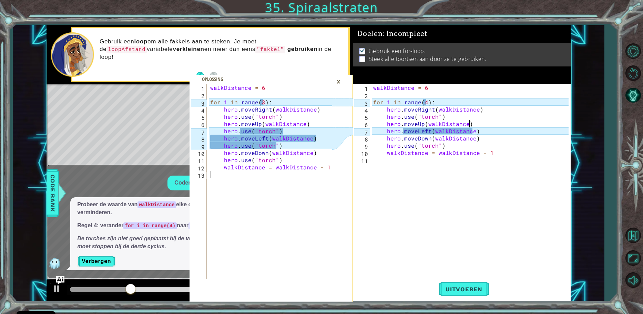
click at [483, 124] on div "walkDistance = 6 for i in range ( 4 ) : hero . moveRight ( walkDistance ) hero …" at bounding box center [472, 189] width 200 height 210
type textarea "hero.moveUp(walkDistance)"
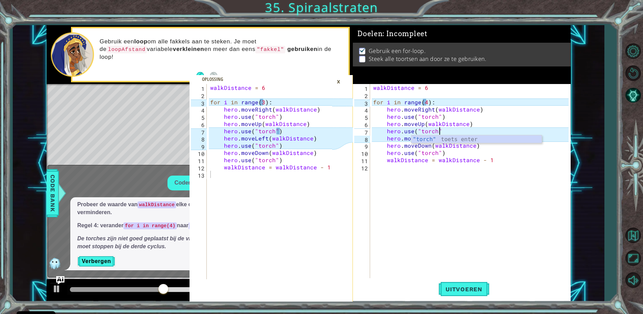
scroll to position [0, 4]
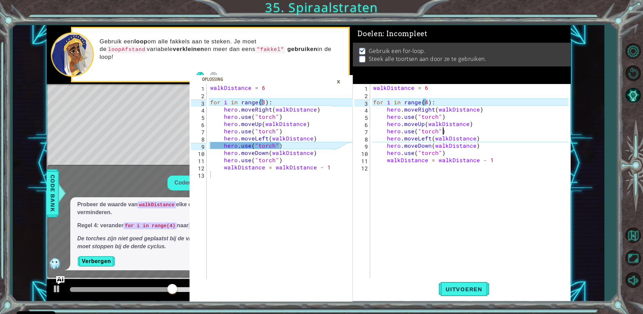
click at [479, 140] on div "walkDistance = 6 for i in range ( 4 ) : hero . moveRight ( walkDistance ) hero …" at bounding box center [472, 189] width 200 height 210
type textarea "hero.moveLeft(walkDistance)"
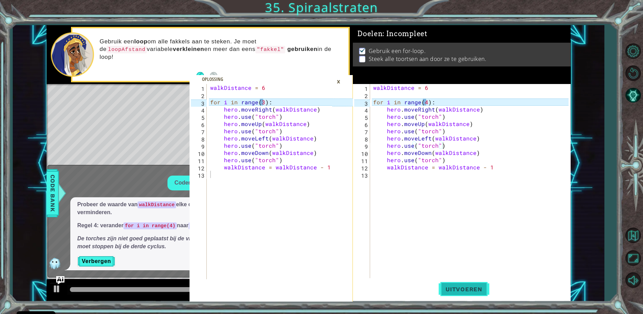
click at [467, 291] on span "Uitvoeren" at bounding box center [464, 289] width 51 height 7
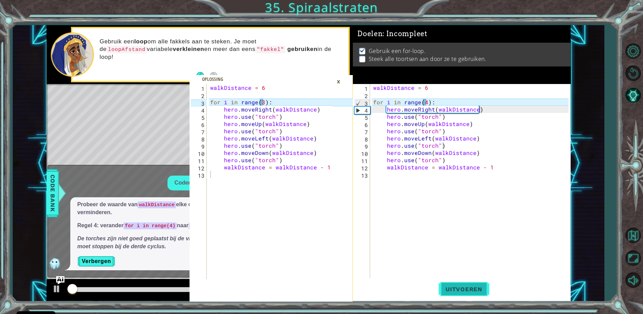
click at [466, 289] on span "Uitvoeren" at bounding box center [464, 289] width 51 height 7
click at [424, 100] on div "walkDistance = 6 for i in range ( 4 ) : hero . moveRight ( walkDistance ) hero …" at bounding box center [472, 189] width 200 height 210
click at [426, 101] on div "walkDistance = 6 for i in range ( 4 ) : hero . moveRight ( walkDistance ) hero …" at bounding box center [472, 189] width 200 height 210
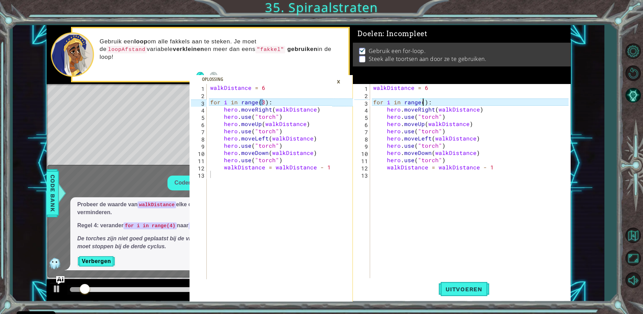
scroll to position [0, 3]
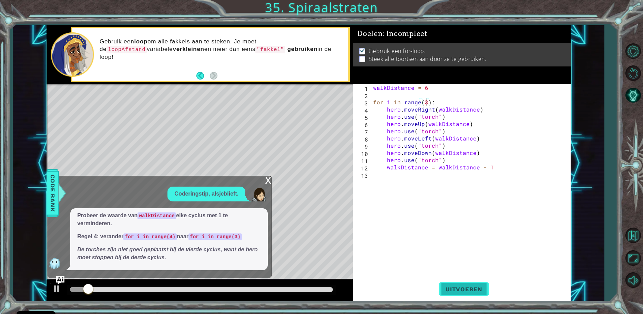
click at [467, 292] on span "Uitvoeren" at bounding box center [464, 289] width 51 height 7
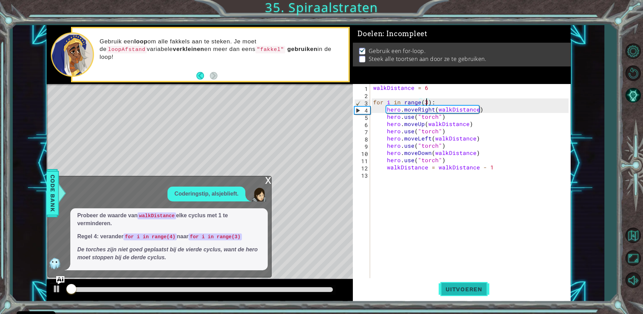
click at [467, 292] on span "Uitvoeren" at bounding box center [464, 289] width 51 height 7
click at [267, 181] on div "x" at bounding box center [268, 180] width 6 height 7
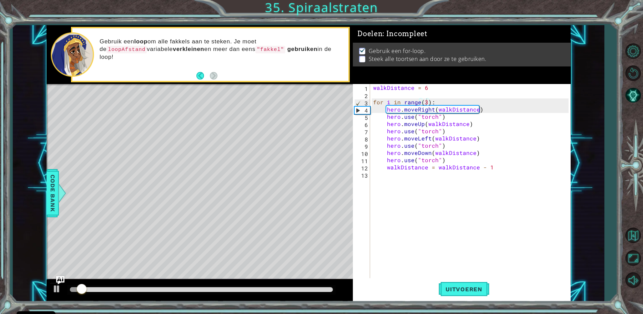
drag, startPoint x: 102, startPoint y: 295, endPoint x: 161, endPoint y: 282, distance: 59.6
click at [161, 282] on div at bounding box center [200, 291] width 307 height 22
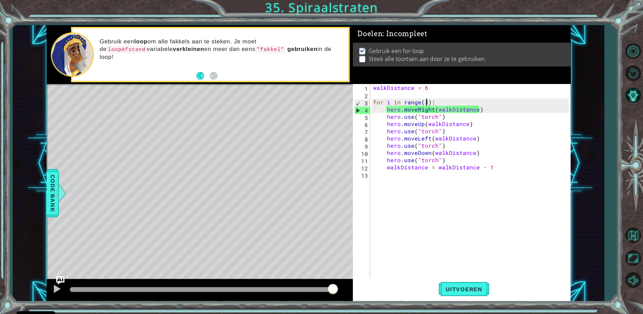
click at [335, 267] on div "methods hero moveUp() moveDown() moveLeft() moveRight() sneakUp() sneakDown() s…" at bounding box center [309, 163] width 524 height 277
click at [311, 264] on div "methods hero moveUp() moveDown() moveLeft() moveRight() sneakUp() sneakDown() s…" at bounding box center [309, 163] width 524 height 277
click at [63, 284] on img "Ask AI" at bounding box center [60, 280] width 9 height 9
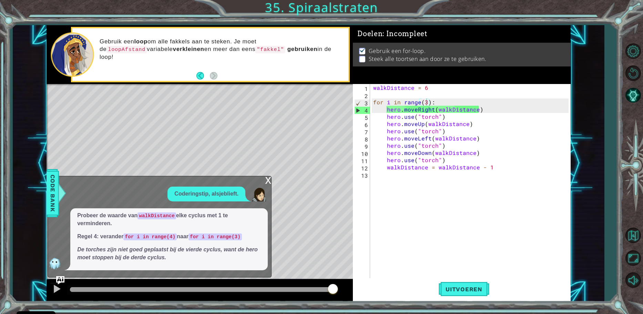
click at [144, 244] on span "Probeer de waarde van walkDistance elke cyclus met 1 te verminderen. Regel 4: v…" at bounding box center [169, 237] width 184 height 50
click at [270, 180] on div "x" at bounding box center [268, 180] width 6 height 7
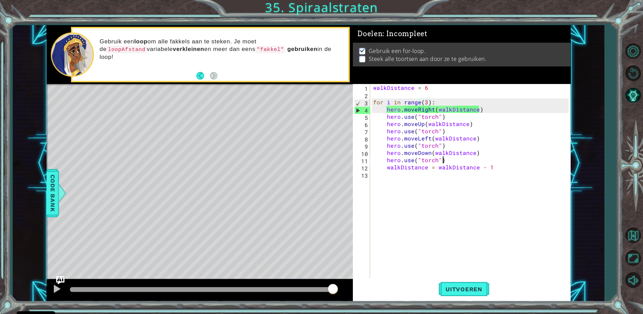
click at [512, 162] on div "walkDistance = 6 for i in range ( 3 ) : hero . moveRight ( walkDistance ) hero …" at bounding box center [472, 189] width 200 height 210
click at [503, 167] on div "walkDistance = 6 for i in range ( 3 ) : hero . moveRight ( walkDistance ) hero …" at bounding box center [472, 189] width 200 height 210
type textarea "walkDistance = walkDistance - 1"
click at [445, 287] on span "Uitvoeren" at bounding box center [464, 289] width 51 height 7
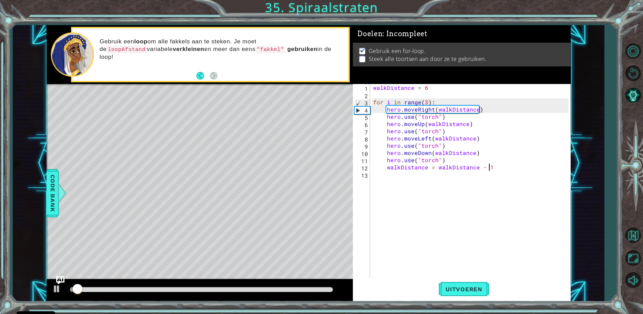
click at [406, 289] on div "Uitvoeren" at bounding box center [464, 290] width 218 height 22
click at [444, 287] on span "Uitvoeren" at bounding box center [464, 289] width 51 height 7
click at [637, 93] on button "AI Hint" at bounding box center [633, 95] width 20 height 20
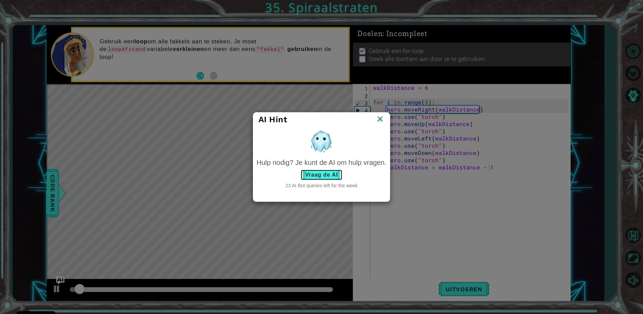
click at [340, 172] on button "Vraag de AI" at bounding box center [322, 175] width 42 height 11
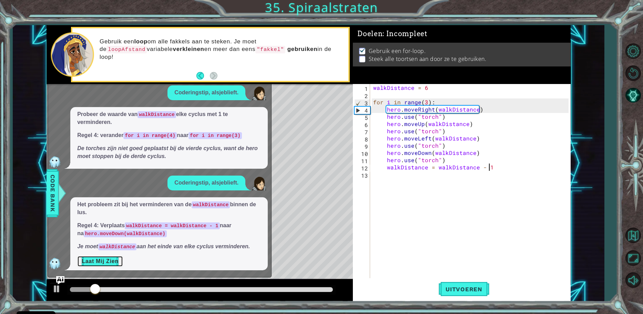
click at [102, 267] on button "Laat Mij Zien" at bounding box center [100, 261] width 46 height 11
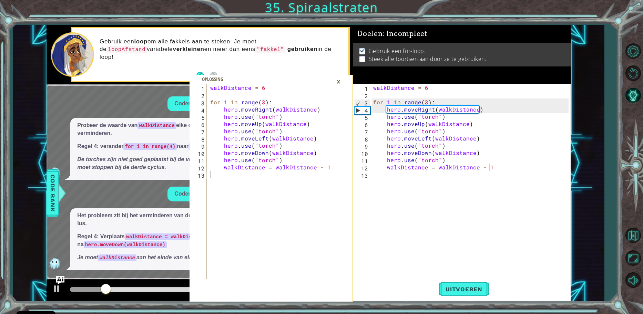
click at [229, 178] on div "walkDistance = 6 for i in range ( 3 ) : hero . moveRight ( walkDistance ) hero …" at bounding box center [272, 189] width 127 height 210
click at [359, 110] on div "4" at bounding box center [363, 110] width 16 height 7
click at [341, 84] on div "×" at bounding box center [338, 82] width 11 height 12
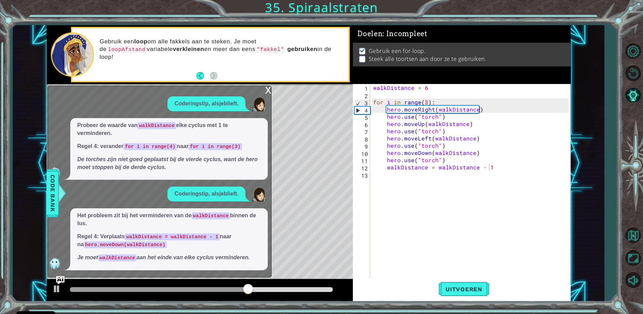
click at [467, 302] on div "1 2 3 4 5 6 7 8 9 10 11 12 13 walkDistance = 6 for i in range ( 3 ) : hero . mo…" at bounding box center [321, 157] width 643 height 314
click at [468, 291] on span "Uitvoeren" at bounding box center [464, 289] width 51 height 7
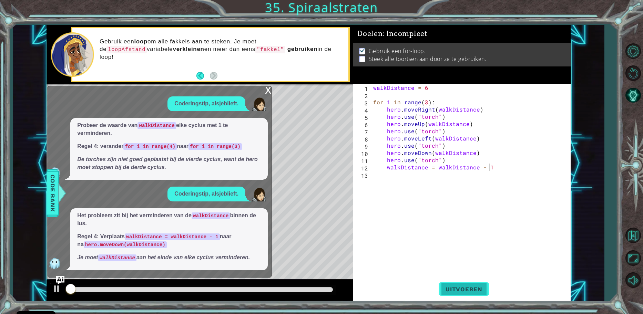
click at [468, 291] on span "Uitvoeren" at bounding box center [464, 289] width 51 height 7
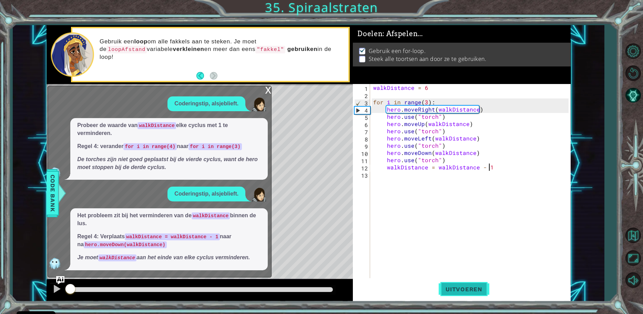
click at [468, 291] on span "Uitvoeren" at bounding box center [464, 289] width 51 height 7
click at [266, 90] on div "x" at bounding box center [268, 89] width 6 height 7
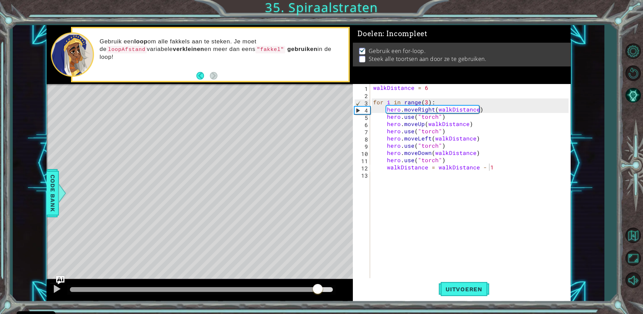
click at [318, 267] on div "methods hero moveUp() moveDown() moveLeft() moveRight() sneakUp() sneakDown() s…" at bounding box center [309, 163] width 524 height 277
drag, startPoint x: 428, startPoint y: 235, endPoint x: 418, endPoint y: 227, distance: 12.7
click at [417, 233] on div "walkDistance = 6 for i in range ( 3 ) : hero . moveRight ( walkDistance ) hero …" at bounding box center [472, 189] width 200 height 210
click at [61, 279] on img "Ask AI" at bounding box center [60, 280] width 9 height 9
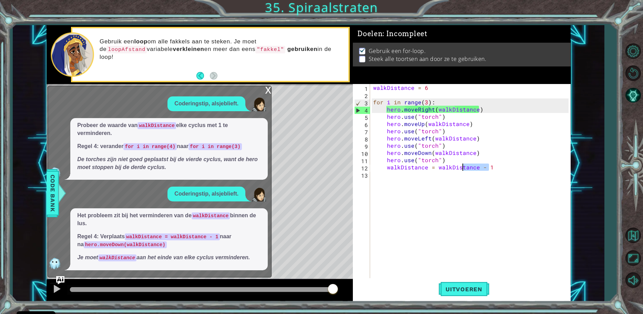
drag, startPoint x: 496, startPoint y: 166, endPoint x: 448, endPoint y: 162, distance: 49.1
click at [461, 166] on div "walkDistance = 6 for i in range ( 3 ) : hero . moveRight ( walkDistance ) hero …" at bounding box center [472, 189] width 200 height 210
click at [445, 162] on div "walkDistance = 6 for i in range ( 3 ) : hero . moveRight ( walkDistance ) hero …" at bounding box center [472, 189] width 200 height 210
click at [486, 154] on div "walkDistance = 6 for i in range ( 3 ) : hero . moveRight ( walkDistance ) hero …" at bounding box center [472, 189] width 200 height 210
click at [190, 204] on div "Coderingstip, alsjeblieft. Probeer de waarde van walkDistance elke cyclus met 1…" at bounding box center [158, 184] width 220 height 174
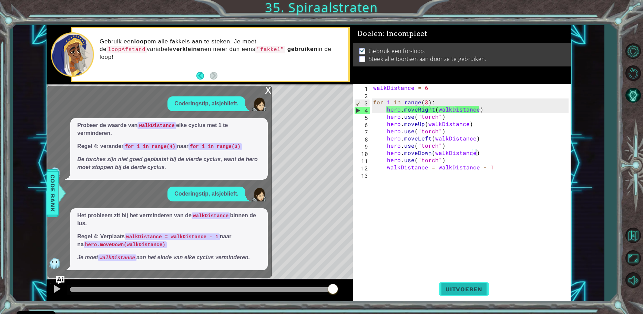
click at [445, 294] on button "Uitvoeren" at bounding box center [464, 290] width 51 height 22
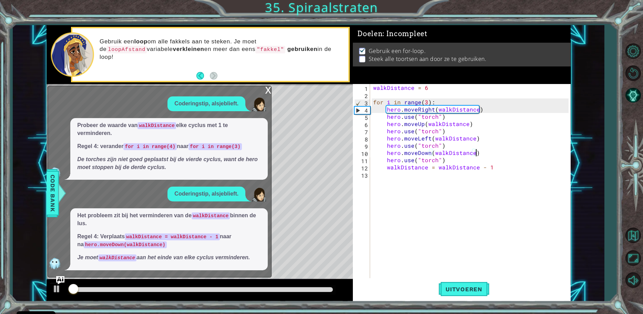
click at [271, 90] on div "x" at bounding box center [268, 89] width 6 height 7
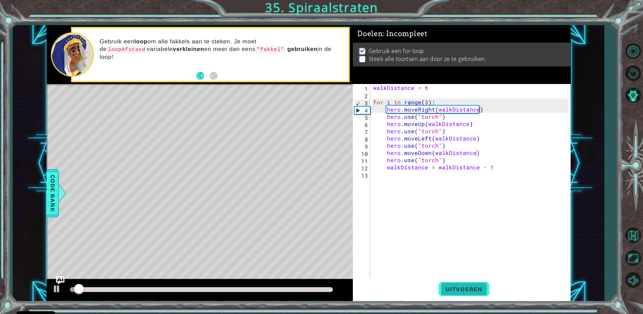
click at [466, 285] on button "Uitvoeren" at bounding box center [464, 290] width 51 height 22
click at [58, 250] on div "methods hero moveUp() moveDown() moveLeft() moveRight() sneakUp() sneakDown() s…" at bounding box center [309, 163] width 524 height 277
click at [102, 288] on div at bounding box center [201, 290] width 263 height 5
click at [426, 86] on div "walkDistance = 6 for i in range ( 3 ) : hero . moveRight ( walkDistance ) hero …" at bounding box center [472, 189] width 200 height 210
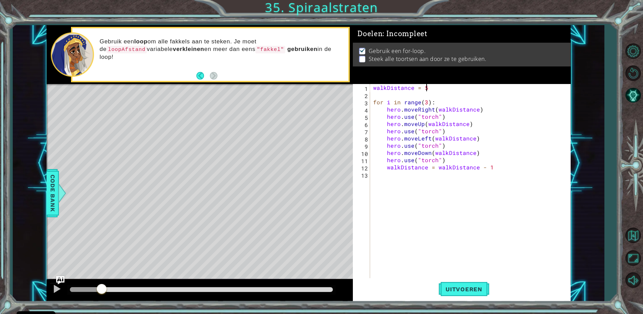
scroll to position [0, 3]
click at [462, 294] on button "Uitvoeren" at bounding box center [464, 290] width 51 height 22
drag, startPoint x: 473, startPoint y: 296, endPoint x: 478, endPoint y: 311, distance: 15.5
click at [474, 304] on div "1 2 3 4 5 6 7 8 9 10 11 12 13 walkDistance = 6 for i in range ( 3 ) : hero . mo…" at bounding box center [321, 157] width 643 height 314
drag, startPoint x: 472, startPoint y: 292, endPoint x: 468, endPoint y: 290, distance: 3.9
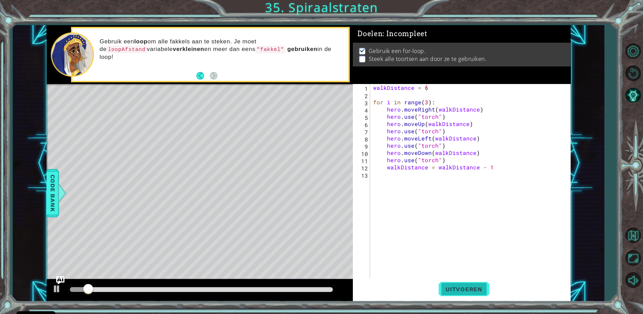
click at [471, 292] on span "Uitvoeren" at bounding box center [464, 289] width 51 height 7
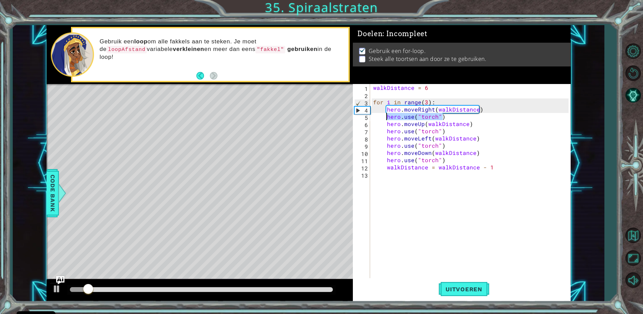
drag, startPoint x: 444, startPoint y: 117, endPoint x: 388, endPoint y: 115, distance: 55.9
click at [388, 115] on div "walkDistance = 6 for i in range ( 3 ) : hero . moveRight ( walkDistance ) hero …" at bounding box center [472, 189] width 200 height 210
type textarea "hero.use("torch")"
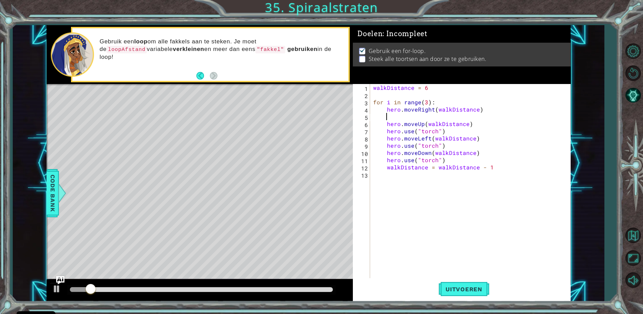
scroll to position [0, 0]
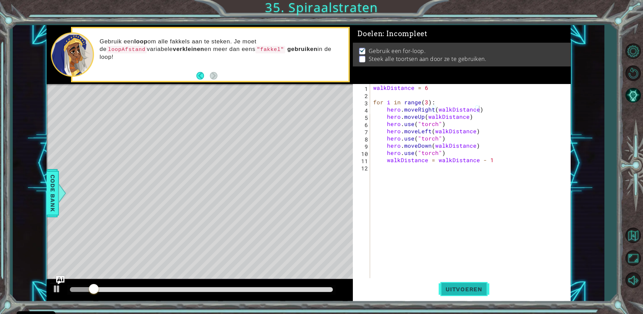
click at [473, 285] on button "Uitvoeren" at bounding box center [464, 290] width 51 height 22
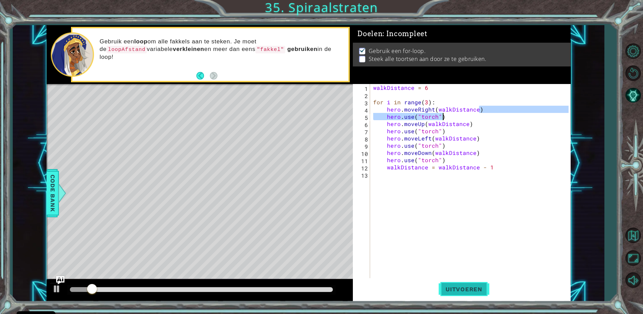
click at [461, 290] on span "Uitvoeren" at bounding box center [464, 289] width 51 height 7
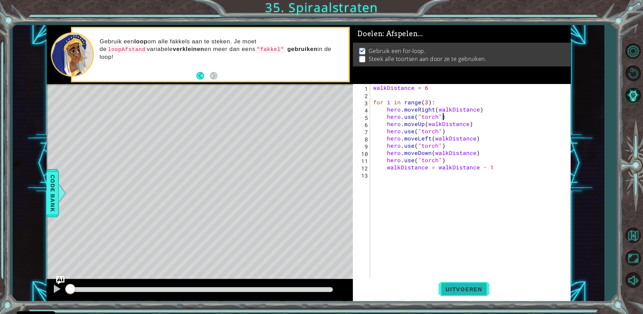
type textarea "hero.use("torch")"
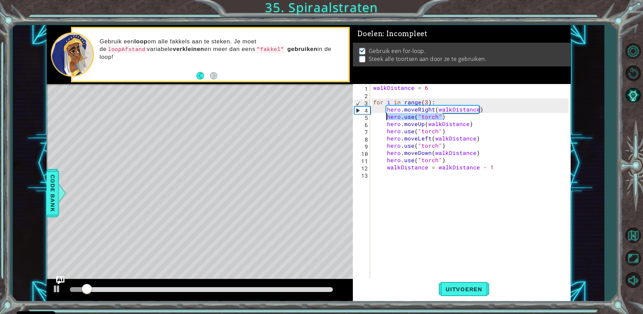
drag, startPoint x: 451, startPoint y: 114, endPoint x: 387, endPoint y: 115, distance: 63.8
click at [387, 115] on div "walkDistance = 6 for i in range ( 3 ) : hero . moveRight ( walkDistance ) hero …" at bounding box center [472, 189] width 200 height 210
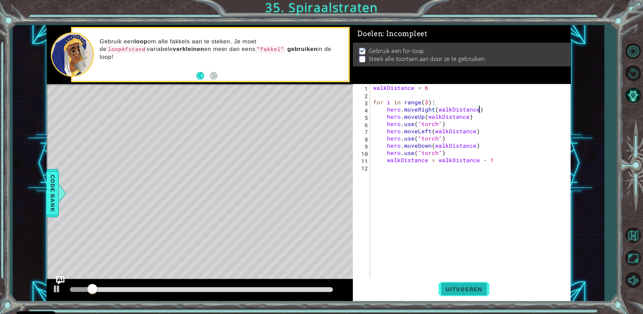
click at [460, 281] on button "Uitvoeren" at bounding box center [464, 290] width 51 height 22
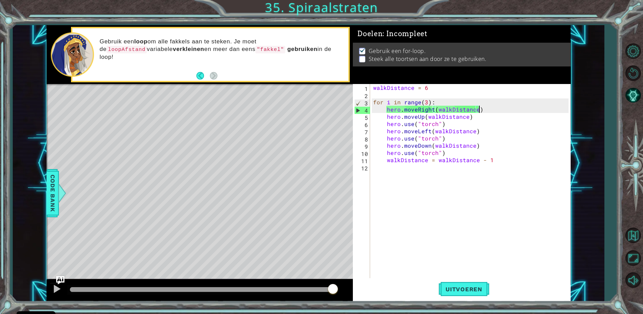
drag, startPoint x: 98, startPoint y: 292, endPoint x: 472, endPoint y: 237, distance: 378.1
click at [472, 239] on div "1 2 3 4 5 6 7 8 9 10 11 12 13 walkDistance = 6 for i in range ( 3 ) : hero . mo…" at bounding box center [309, 163] width 524 height 277
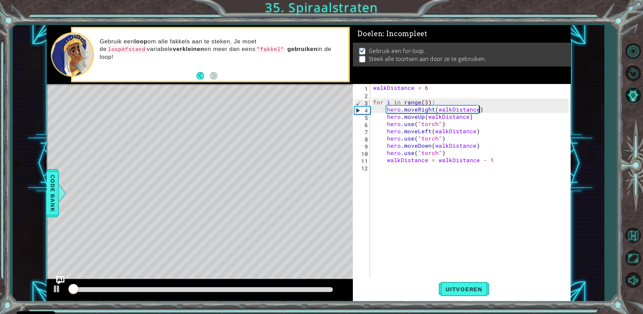
click at [415, 164] on div "walkDistance = 6 for i in range ( 3 ) : hero . moveRight ( walkDistance ) hero …" at bounding box center [472, 189] width 200 height 210
type textarea "walkDistance = walkDistance - 1"
click at [423, 164] on div "walkDistance = 6 for i in range ( 3 ) : hero . moveRight ( walkDistance ) hero …" at bounding box center [472, 189] width 200 height 210
drag, startPoint x: 508, startPoint y: 161, endPoint x: 482, endPoint y: 161, distance: 26.5
click at [476, 164] on div "walkDistance = 6 for i in range ( 3 ) : hero . moveRight ( walkDistance ) hero …" at bounding box center [472, 189] width 200 height 210
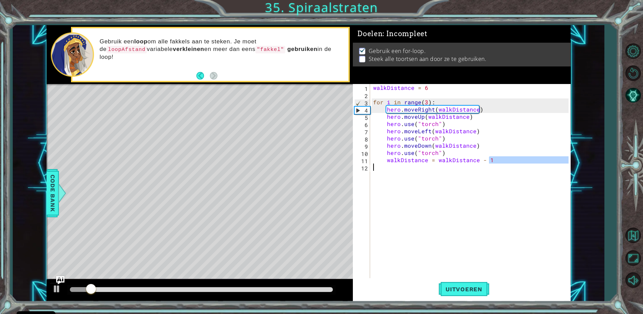
click at [496, 142] on div "walkDistance = 6 for i in range ( 3 ) : hero . moveRight ( walkDistance ) hero …" at bounding box center [472, 189] width 200 height 210
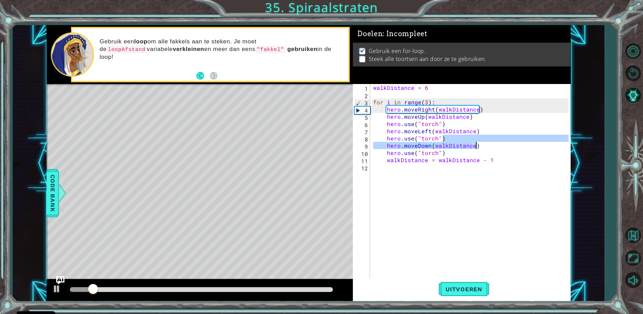
click at [440, 100] on div "walkDistance = 6 for i in range ( 3 ) : hero . moveRight ( walkDistance ) hero …" at bounding box center [472, 189] width 200 height 210
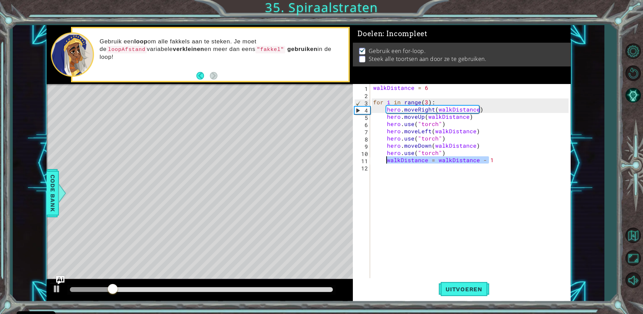
drag, startPoint x: 489, startPoint y: 163, endPoint x: 387, endPoint y: 161, distance: 101.7
click at [387, 161] on div "walkDistance = 6 for i in range ( 3 ) : hero . moveRight ( walkDistance ) hero …" at bounding box center [472, 189] width 200 height 210
type textarea "walkDistance = walkDistance - 1"
click at [387, 204] on div "walkDistance = 6 for i in range ( 3 ) : hero . moveRight ( walkDistance ) hero …" at bounding box center [472, 189] width 200 height 210
click at [451, 101] on div "walkDistance = 6 for i in range ( 3 ) : hero . moveRight ( walkDistance ) hero …" at bounding box center [472, 189] width 200 height 210
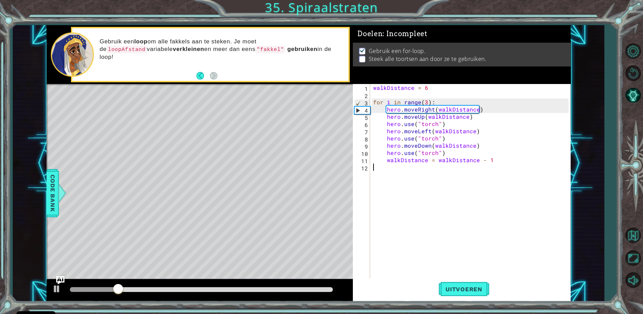
type textarea "for i in range(3):"
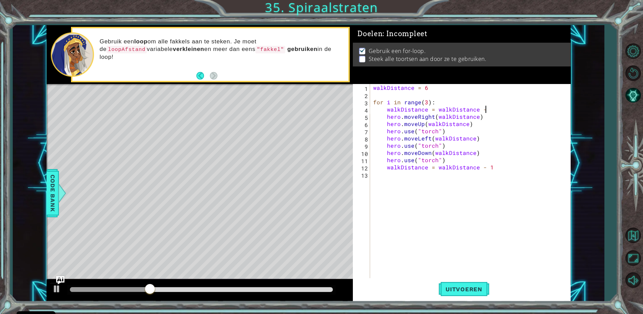
type textarea "walkDistance = walkDistance - 1"
drag, startPoint x: 497, startPoint y: 164, endPoint x: 386, endPoint y: 166, distance: 110.7
click at [386, 166] on div "walkDistance = 6 for i in range ( 3 ) : walkDistance = walkDistance - 1 hero . …" at bounding box center [472, 189] width 200 height 210
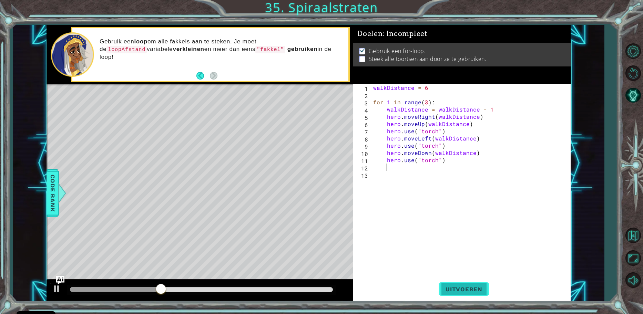
click at [453, 283] on button "Uitvoeren" at bounding box center [464, 290] width 51 height 22
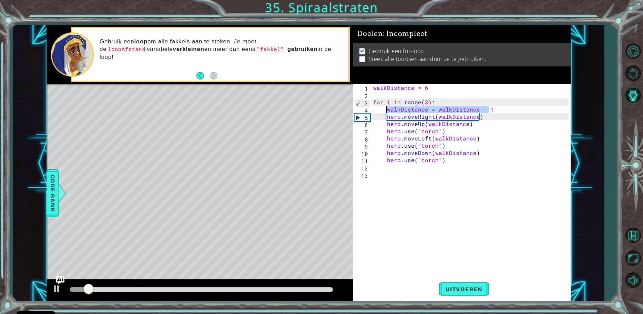
drag, startPoint x: 492, startPoint y: 110, endPoint x: 387, endPoint y: 108, distance: 105.5
click at [387, 108] on div "walkDistance = 6 for i in range ( 3 ) : walkDistance = walkDistance - 1 hero . …" at bounding box center [472, 189] width 200 height 210
type textarea "walkDistance = walkDistance - 1"
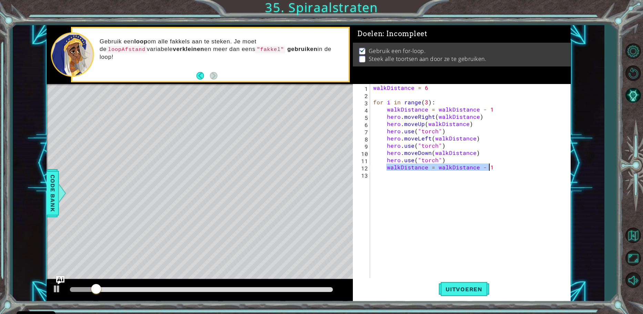
click at [476, 190] on div "walkDistance = 6 for i in range ( 3 ) : walkDistance = walkDistance - 1 hero . …" at bounding box center [472, 189] width 200 height 210
drag, startPoint x: 479, startPoint y: 291, endPoint x: 475, endPoint y: 285, distance: 6.9
click at [476, 286] on span "Uitvoeren" at bounding box center [464, 289] width 51 height 7
type textarea "walkdi"
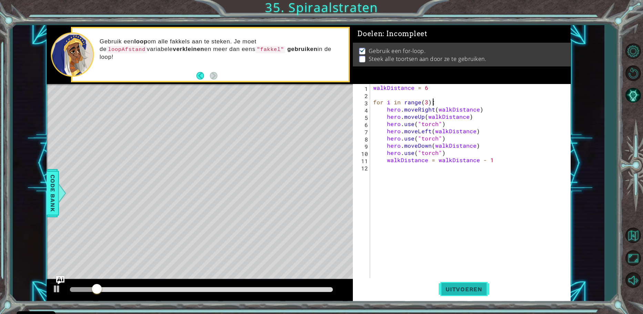
click at [465, 285] on button "Uitvoeren" at bounding box center [464, 290] width 51 height 22
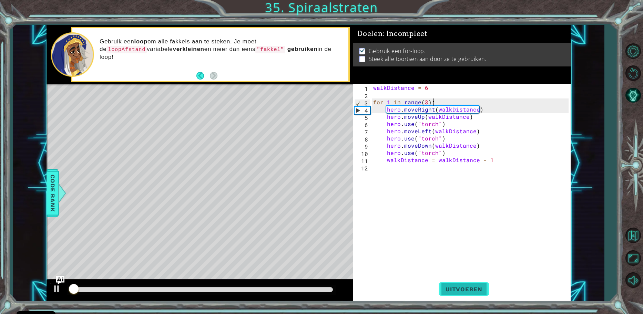
type textarea "hero.moveRight(walkDistance) hero.use("torch")"
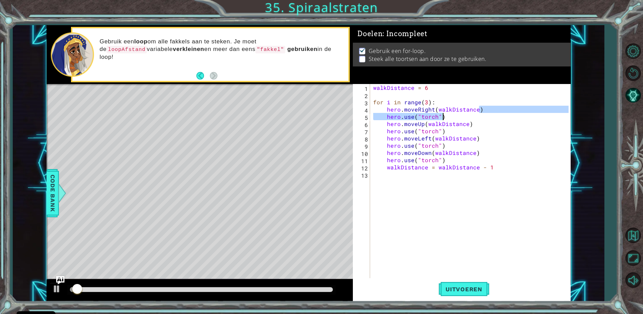
click at [500, 250] on div "walkDistance = 6 for i in range ( 3 ) : hero . moveRight ( walkDistance ) hero …" at bounding box center [472, 189] width 200 height 210
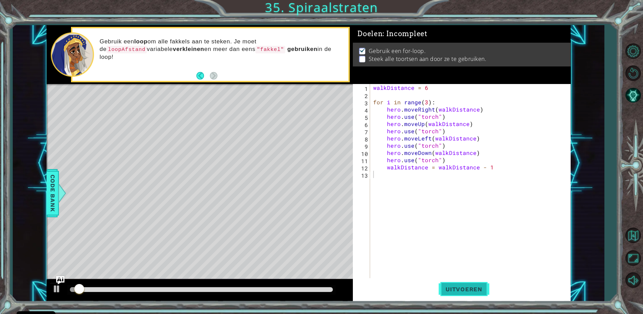
click at [470, 297] on button "Uitvoeren" at bounding box center [464, 290] width 51 height 22
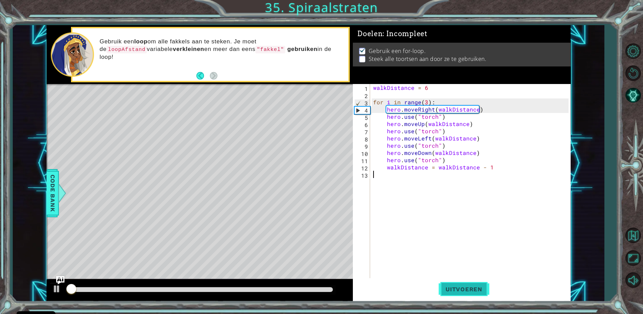
click at [471, 292] on span "Uitvoeren" at bounding box center [464, 289] width 51 height 7
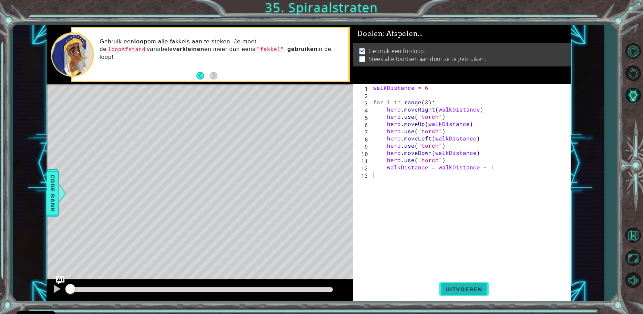
click at [471, 292] on span "Uitvoeren" at bounding box center [464, 289] width 51 height 7
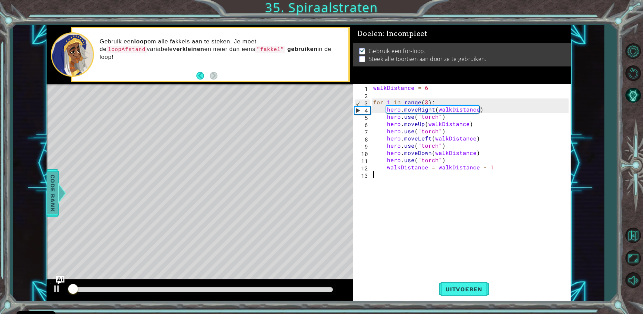
click at [49, 188] on span "Code Bank" at bounding box center [52, 193] width 11 height 42
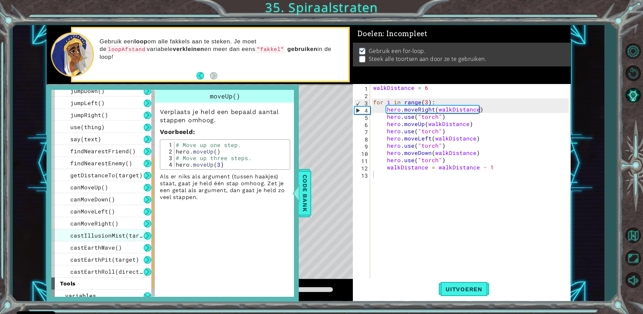
scroll to position [167, 0]
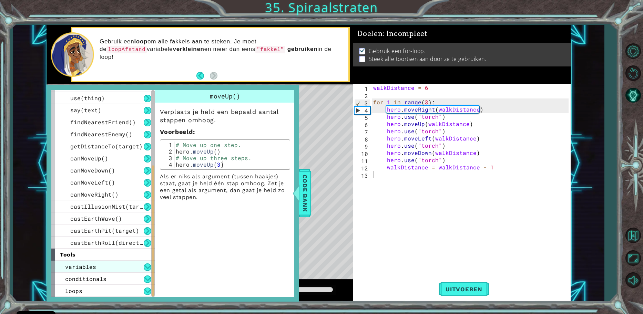
click at [133, 264] on div "variables" at bounding box center [102, 267] width 103 height 12
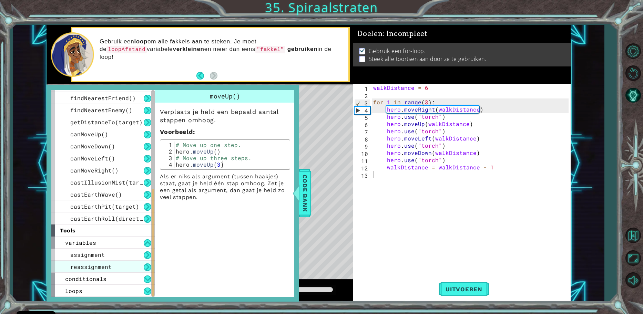
click at [119, 261] on div "reassignment" at bounding box center [102, 267] width 103 height 12
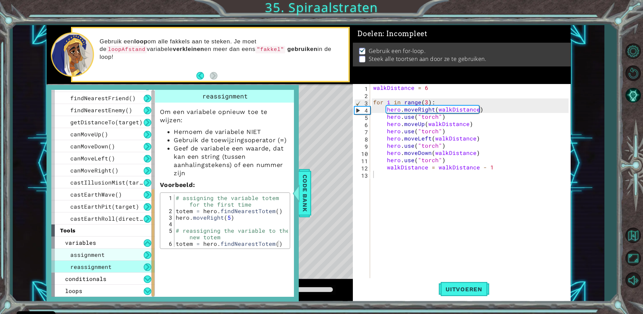
click at [120, 256] on div "assignment" at bounding box center [102, 255] width 103 height 12
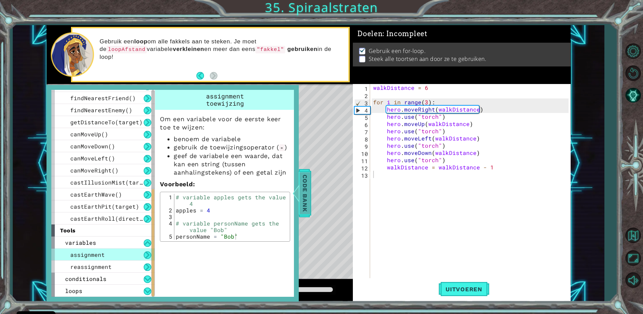
click at [302, 188] on span "Code Bank" at bounding box center [305, 193] width 11 height 42
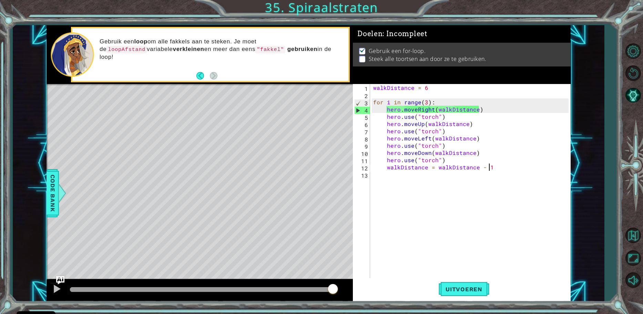
click at [501, 170] on div "walkDistance = 6 for i in range ( 3 ) : hero . moveRight ( walkDistance ) hero …" at bounding box center [472, 189] width 200 height 210
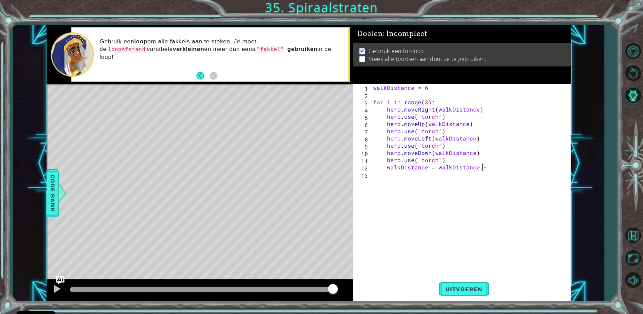
scroll to position [0, 7]
type textarea "walkDistance = walkDistance - 2"
click at [470, 284] on button "Uitvoeren" at bounding box center [464, 290] width 51 height 22
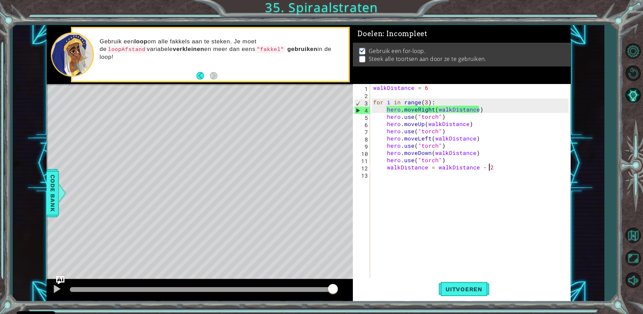
click at [345, 273] on div "methods hero moveUp() moveDown() moveLeft() moveRight() sneakUp() sneakDown() s…" at bounding box center [309, 163] width 524 height 277
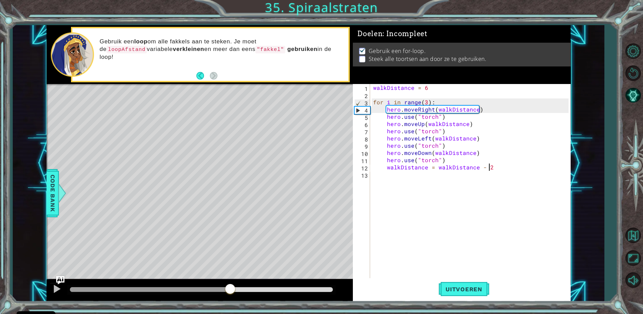
drag, startPoint x: 86, startPoint y: 291, endPoint x: 231, endPoint y: 300, distance: 145.4
click at [231, 300] on div at bounding box center [200, 291] width 307 height 22
